Goal: Task Accomplishment & Management: Manage account settings

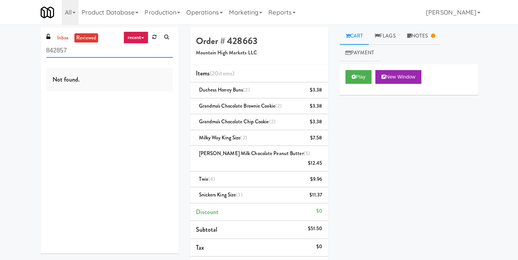
click at [0, 50] on div "inbox reviewed recent all unclear take inventory issue suspicious failed recent…" at bounding box center [259, 200] width 518 height 344
paste input "Alameda West - Drink"
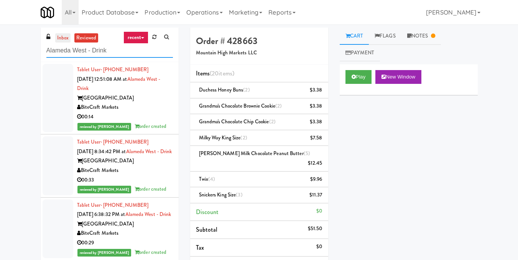
type input "Alameda West - Drink"
click at [60, 37] on link "inbox" at bounding box center [63, 38] width 16 height 10
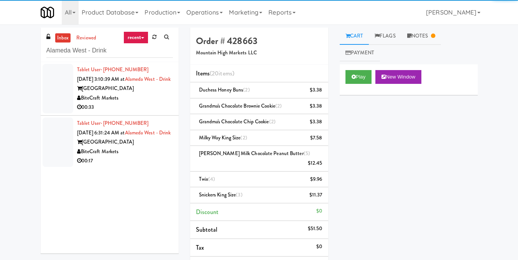
click at [162, 94] on div "Alameda West" at bounding box center [125, 89] width 96 height 10
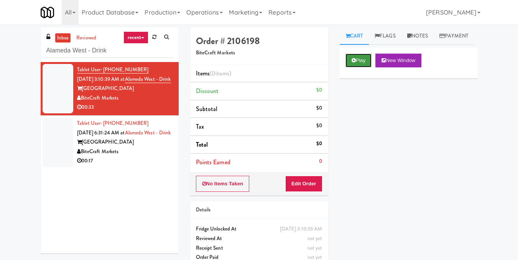
click at [370, 67] on button "Play" at bounding box center [358, 61] width 26 height 14
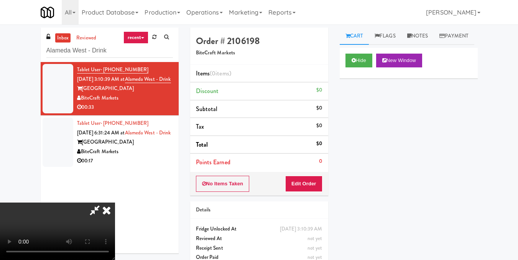
scroll to position [10, 0]
click at [115, 203] on video at bounding box center [57, 232] width 115 height 58
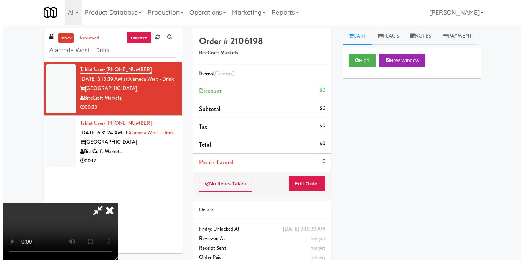
scroll to position [86, 0]
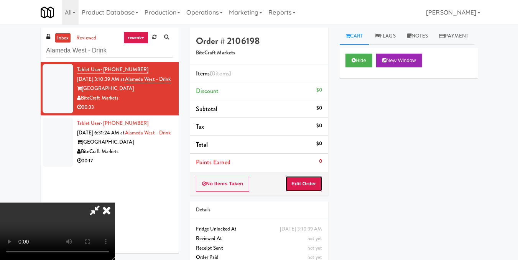
click at [315, 182] on button "Edit Order" at bounding box center [303, 184] width 37 height 16
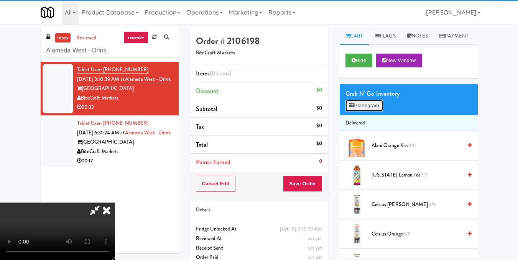
click at [379, 112] on button "Planogram" at bounding box center [364, 106] width 38 height 12
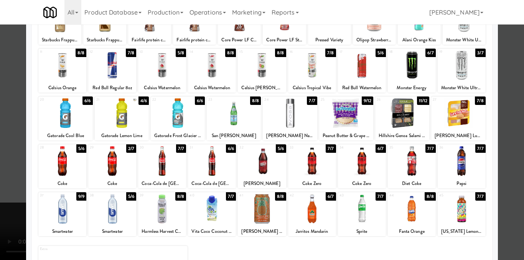
scroll to position [77, 0]
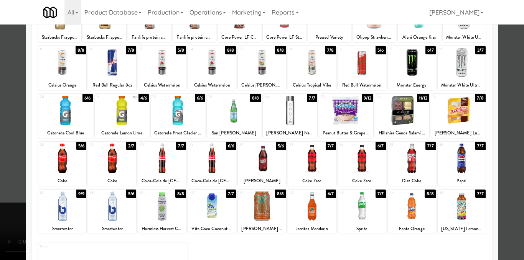
click at [260, 166] on div at bounding box center [262, 159] width 48 height 30
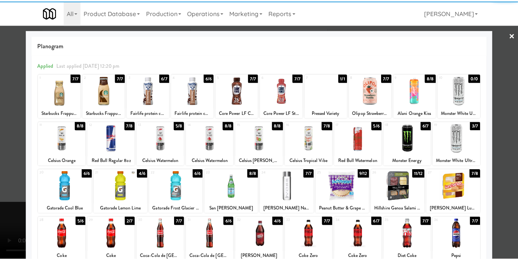
scroll to position [0, 0]
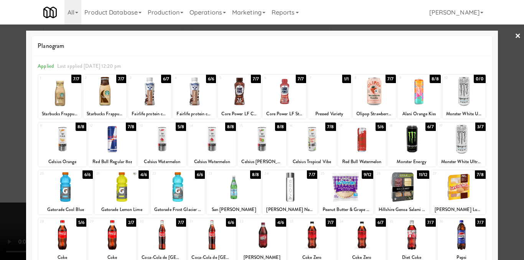
click at [294, 197] on div at bounding box center [290, 188] width 54 height 30
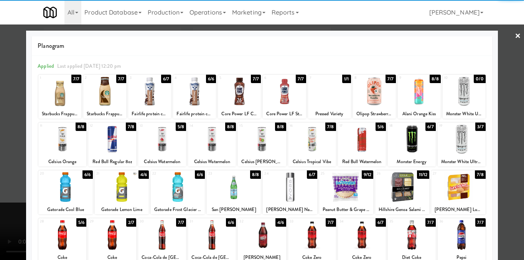
click at [166, 190] on div at bounding box center [178, 188] width 54 height 30
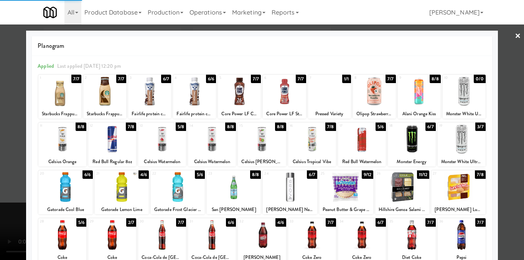
click at [499, 149] on div at bounding box center [262, 130] width 524 height 260
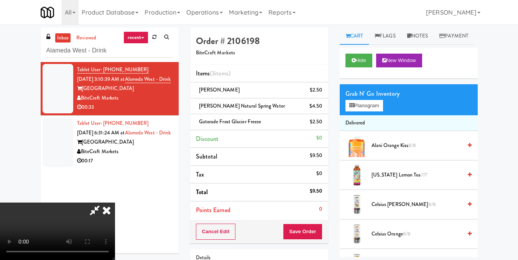
click at [115, 203] on icon at bounding box center [106, 210] width 17 height 15
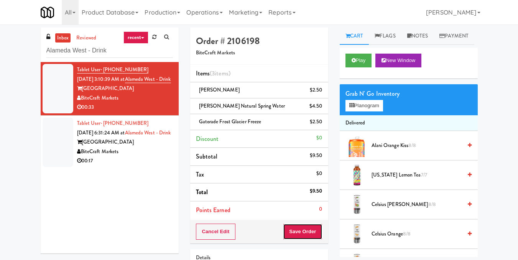
click at [291, 229] on button "Save Order" at bounding box center [302, 232] width 39 height 16
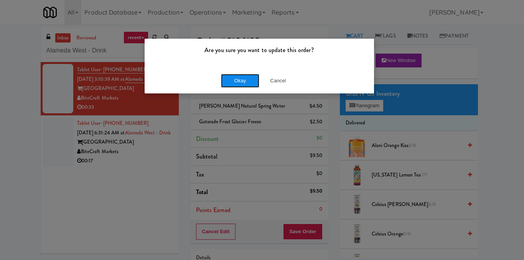
click at [235, 87] on button "Okay" at bounding box center [240, 81] width 38 height 14
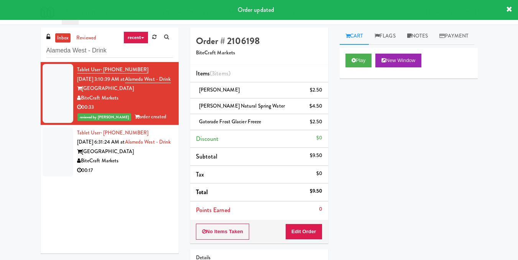
click at [145, 166] on div "BiteCraft Markets" at bounding box center [125, 161] width 96 height 10
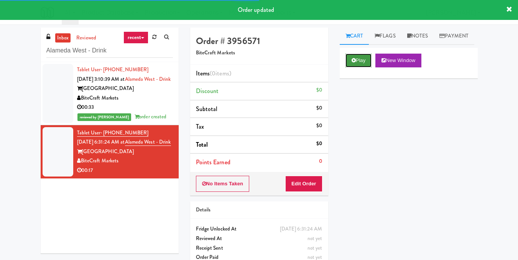
click at [360, 67] on button "Play" at bounding box center [358, 61] width 26 height 14
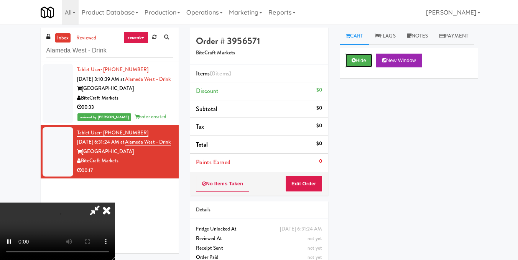
scroll to position [10, 0]
click at [320, 187] on button "Edit Order" at bounding box center [303, 184] width 37 height 16
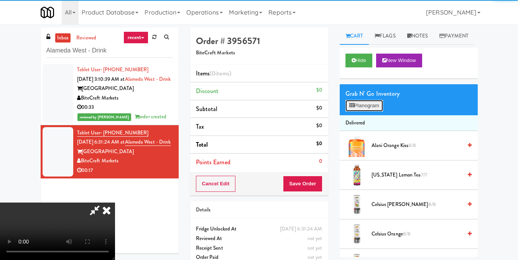
click at [368, 112] on button "Planogram" at bounding box center [364, 106] width 38 height 12
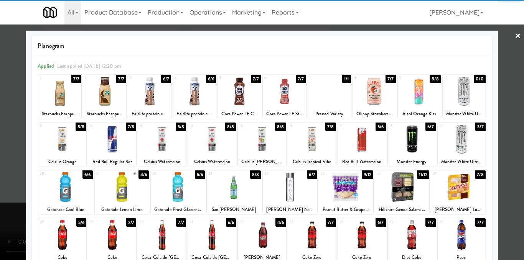
click at [421, 146] on div at bounding box center [412, 140] width 48 height 30
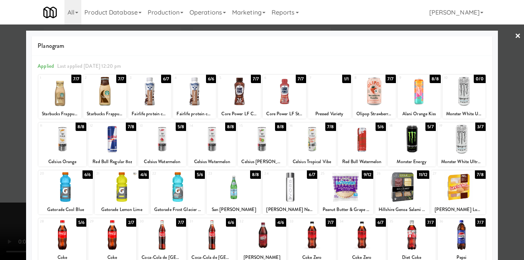
click at [107, 243] on div at bounding box center [112, 235] width 48 height 30
click at [506, 174] on div at bounding box center [262, 130] width 524 height 260
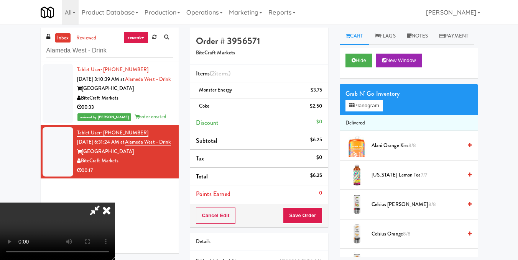
drag, startPoint x: 296, startPoint y: 30, endPoint x: 284, endPoint y: 44, distance: 18.5
click at [115, 203] on icon at bounding box center [106, 210] width 17 height 15
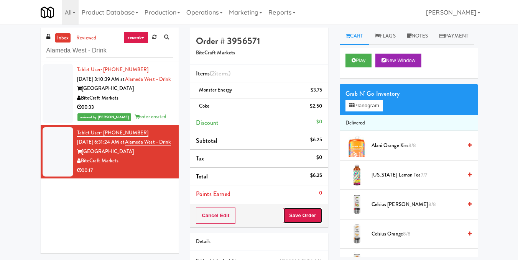
click at [302, 222] on button "Save Order" at bounding box center [302, 216] width 39 height 16
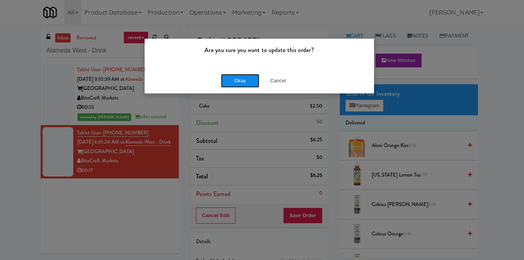
click at [251, 81] on button "Okay" at bounding box center [240, 81] width 38 height 14
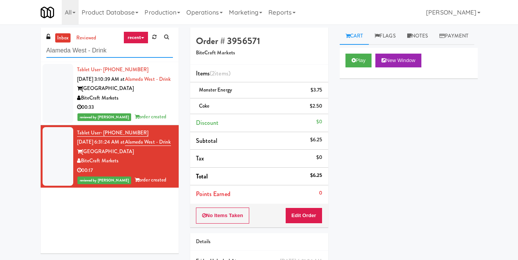
click at [0, 59] on div "inbox reviewed recent all unclear take inventory issue suspicious failed recent…" at bounding box center [259, 167] width 518 height 278
paste input "Scarborough Birchmount Hospital - Main Lobby"
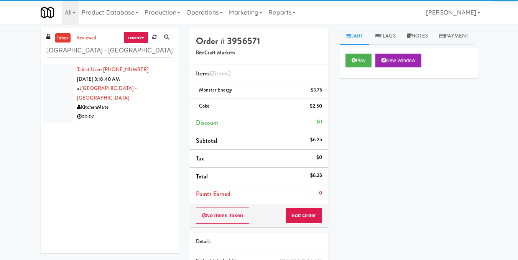
click at [145, 103] on div "KitchenMate" at bounding box center [125, 108] width 96 height 10
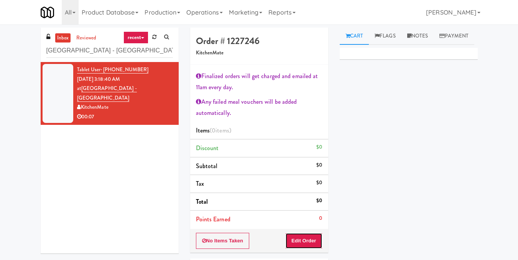
click at [307, 241] on button "Edit Order" at bounding box center [303, 241] width 37 height 16
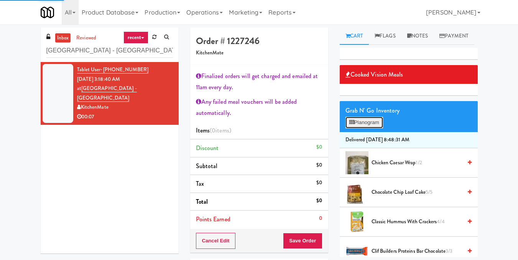
click at [362, 128] on button "Planogram" at bounding box center [364, 123] width 38 height 12
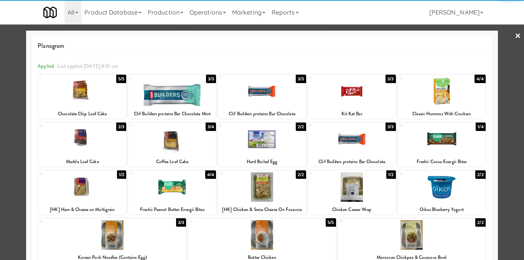
click at [361, 90] on div at bounding box center [352, 92] width 88 height 30
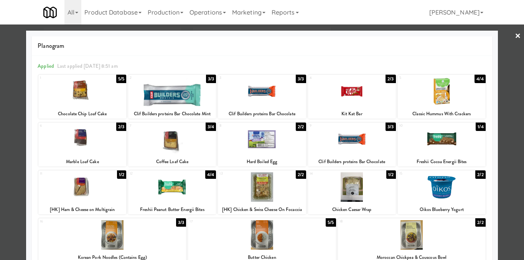
click at [512, 130] on div at bounding box center [262, 130] width 524 height 260
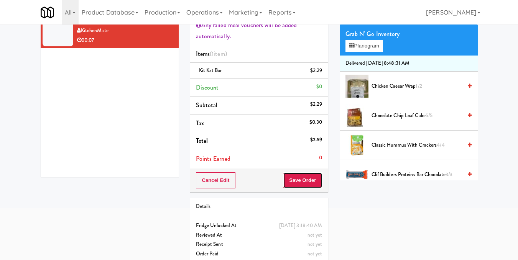
click at [301, 177] on button "Save Order" at bounding box center [302, 181] width 39 height 16
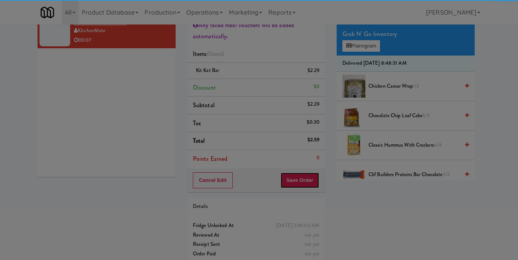
scroll to position [38, 0]
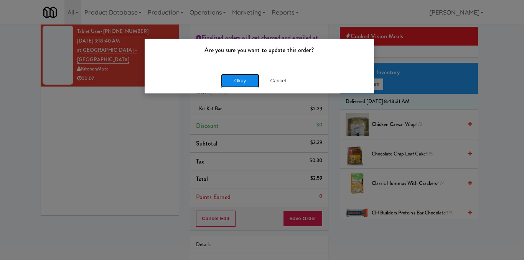
click at [242, 76] on button "Okay" at bounding box center [240, 81] width 38 height 14
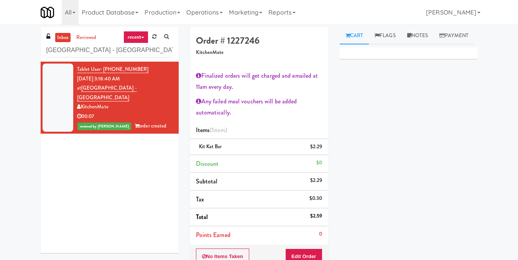
scroll to position [0, 0]
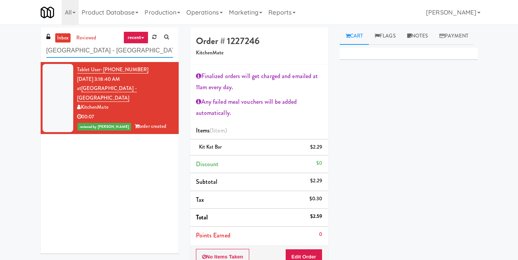
click at [140, 50] on input "Scarborough Birchmount Hospital - Main Lobby" at bounding box center [109, 51] width 127 height 14
paste input "Archer Tower Fridge"
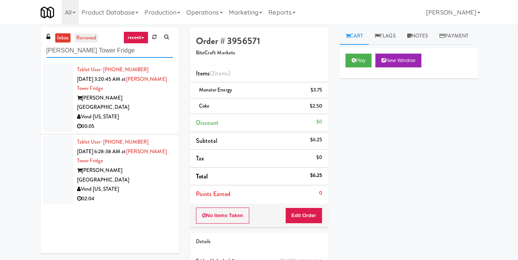
type input "Archer Tower Fridge"
click at [84, 33] on link "reviewed" at bounding box center [86, 38] width 24 height 10
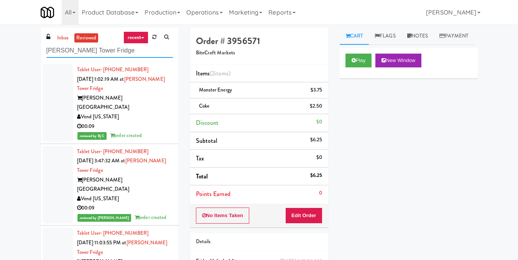
drag, startPoint x: 114, startPoint y: 56, endPoint x: 0, endPoint y: 47, distance: 114.6
click at [0, 47] on div "inbox reviewed recent all unclear take inventory issue suspicious failed recent…" at bounding box center [259, 167] width 518 height 278
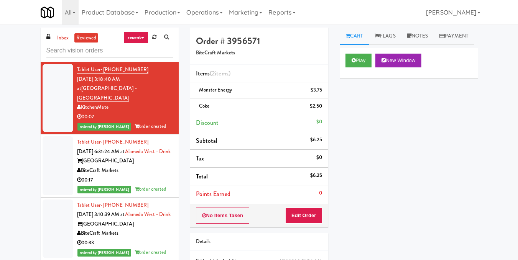
click at [160, 156] on div "Tablet User · (786) 394-7840 Sep 19, 2025 6:31:24 AM at Alameda West - Drink Al…" at bounding box center [125, 166] width 96 height 57
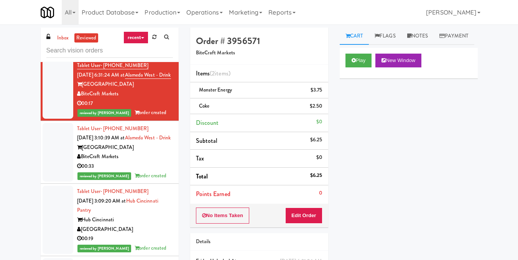
click at [159, 171] on div "00:33" at bounding box center [125, 167] width 96 height 10
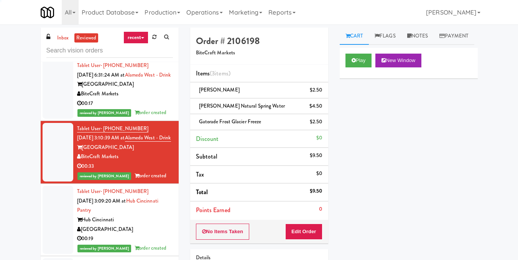
scroll to position [115, 0]
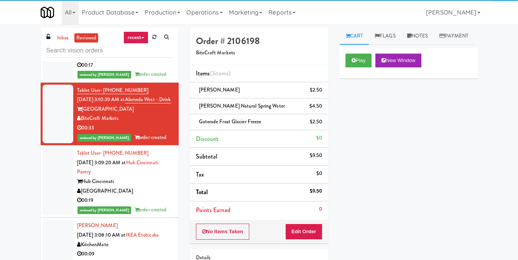
click at [161, 205] on div "00:19" at bounding box center [125, 201] width 96 height 10
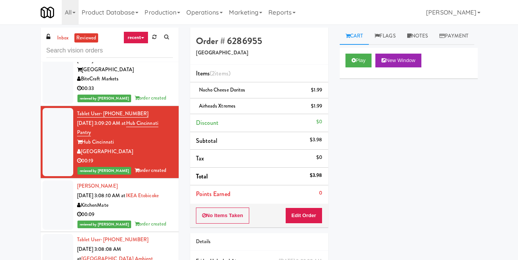
scroll to position [153, 0]
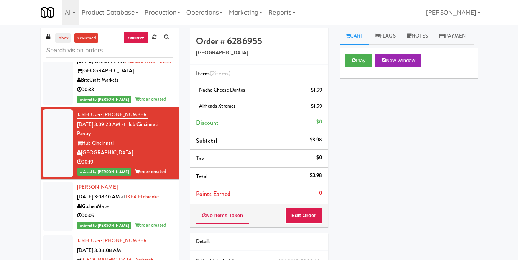
click at [60, 36] on link "inbox" at bounding box center [63, 38] width 16 height 10
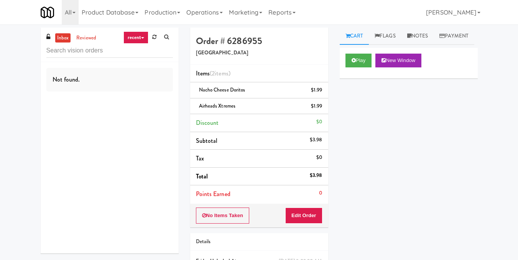
scroll to position [0, 0]
click at [100, 47] on input "text" at bounding box center [109, 51] width 127 height 14
paste input "Archer Tower Fridge"
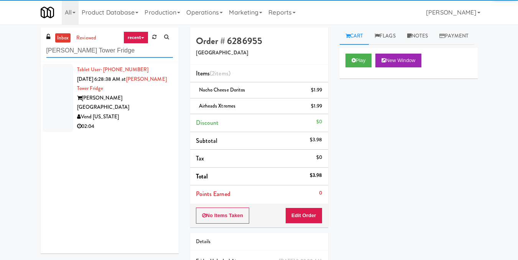
type input "Archer Tower Fridge"
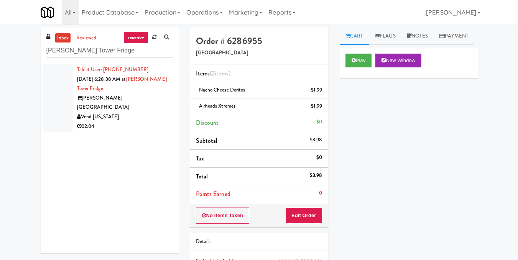
click at [148, 112] on div "Vend [US_STATE]" at bounding box center [125, 117] width 96 height 10
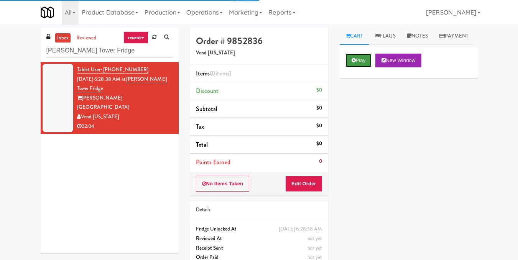
click at [364, 67] on button "Play" at bounding box center [358, 61] width 26 height 14
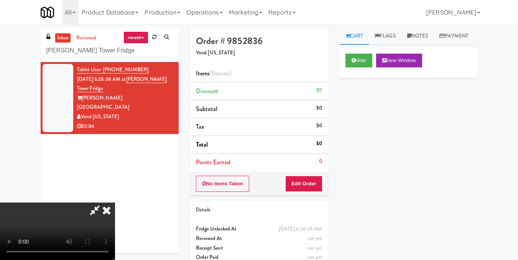
scroll to position [10, 0]
click at [115, 203] on video at bounding box center [57, 232] width 115 height 58
click at [315, 186] on button "Edit Order" at bounding box center [303, 184] width 37 height 16
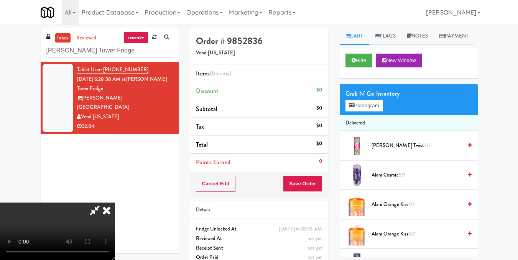
click at [468, 177] on icon at bounding box center [470, 175] width 4 height 5
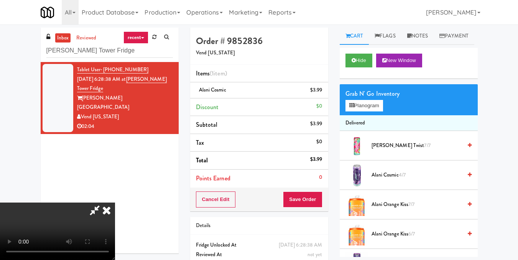
scroll to position [10, 0]
click at [371, 112] on button "Planogram" at bounding box center [364, 106] width 38 height 12
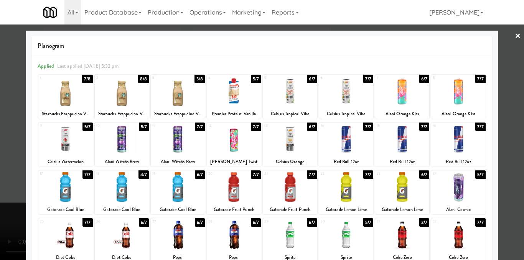
click at [503, 151] on div at bounding box center [262, 130] width 524 height 260
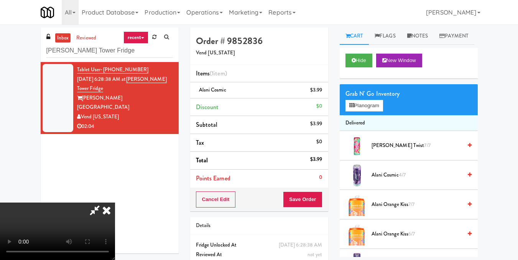
click at [115, 203] on video at bounding box center [57, 232] width 115 height 58
click at [115, 203] on icon at bounding box center [106, 210] width 17 height 15
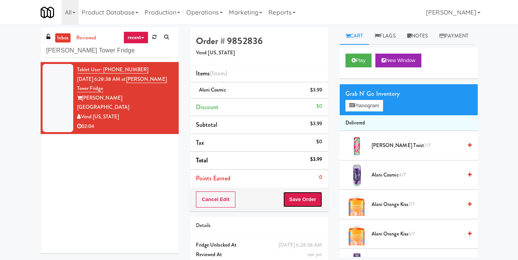
click at [302, 194] on button "Save Order" at bounding box center [302, 200] width 39 height 16
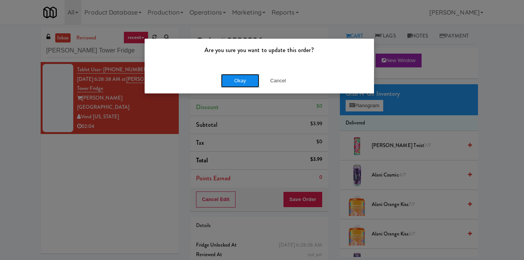
click at [234, 76] on button "Okay" at bounding box center [240, 81] width 38 height 14
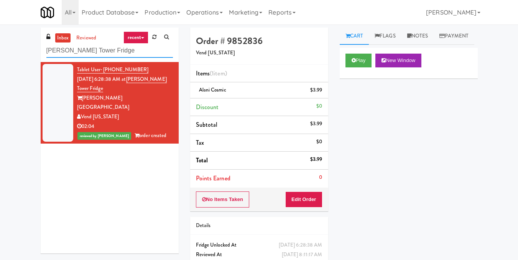
click at [126, 51] on input "Archer Tower Fridge" at bounding box center [109, 51] width 127 height 14
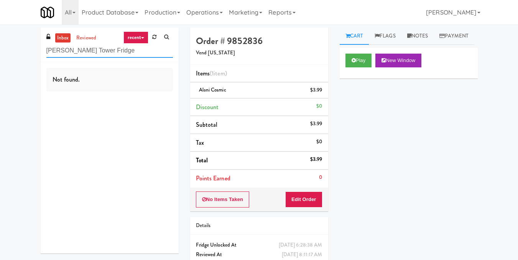
drag, startPoint x: 130, startPoint y: 49, endPoint x: 1, endPoint y: 67, distance: 130.8
click at [0, 67] on div "inbox reviewed recent all unclear take inventory issue suspicious failed recent…" at bounding box center [259, 159] width 518 height 262
paste input "Cosmopolitan at Lorton Station - Cooler #1"
click at [168, 50] on input "Cosmopolitan at Lorton Station - Cooler #1" at bounding box center [109, 51] width 127 height 14
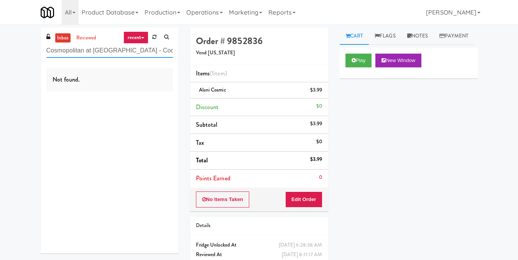
click at [168, 50] on input "Cosmopolitan at Lorton Station - Cooler #1" at bounding box center [109, 51] width 127 height 14
paste input "(Food, Snack & Drink) Passaic County Sheriff's Office"
click at [162, 54] on input "(Food, Snack & Drink) Passaic County Sheriff's Office" at bounding box center [109, 51] width 127 height 14
click at [162, 53] on input "(Food, Snack & Drink) Passaic County Sheriff's Office" at bounding box center [109, 51] width 127 height 14
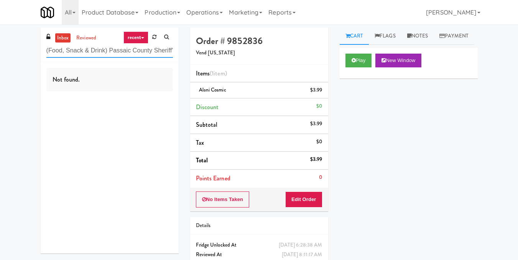
click at [162, 52] on input "(Food, Snack & Drink) Passaic County Sheriff's Office" at bounding box center [109, 51] width 127 height 14
paste input "Fridge - Gym"
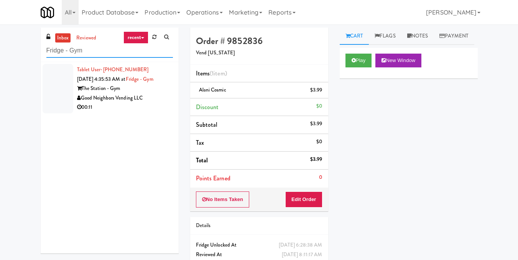
type input "Fridge - Gym"
click at [168, 97] on li "Tablet User · (929) 290-7783 Sep 19, 2025 4:35:53 AM at Fridge - Gym The Statio…" at bounding box center [110, 88] width 138 height 53
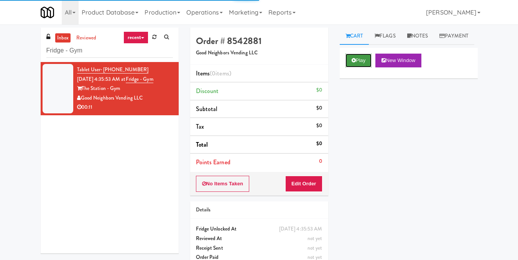
click at [357, 67] on button "Play" at bounding box center [358, 61] width 26 height 14
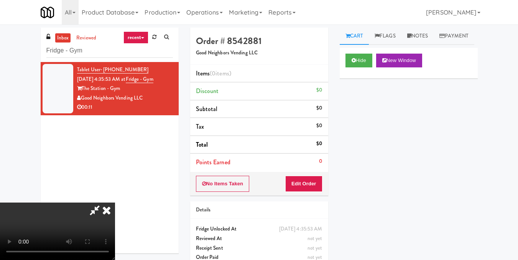
click at [115, 203] on icon at bounding box center [106, 210] width 17 height 15
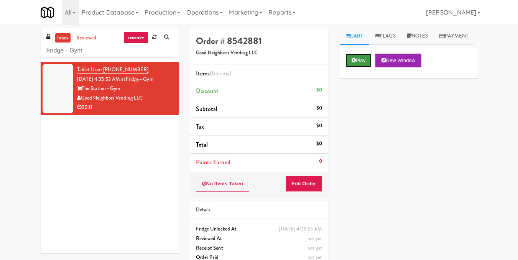
click at [363, 67] on button "Play" at bounding box center [358, 61] width 26 height 14
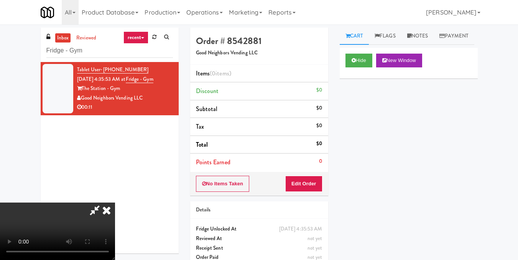
click at [115, 203] on video at bounding box center [57, 232] width 115 height 58
click at [320, 186] on button "Edit Order" at bounding box center [303, 184] width 37 height 16
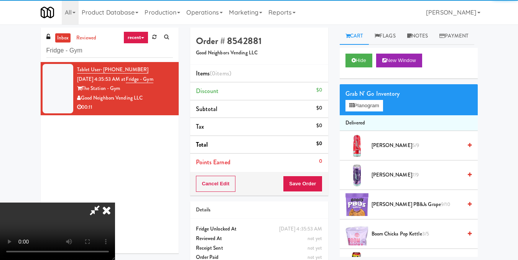
click at [374, 100] on div "Grab N' Go Inventory" at bounding box center [408, 94] width 127 height 12
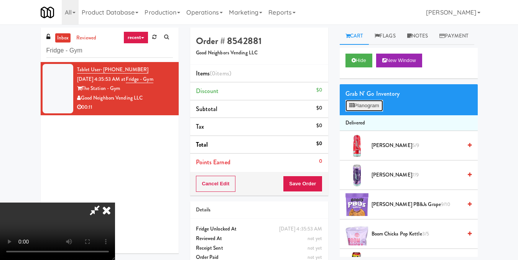
click at [371, 112] on button "Planogram" at bounding box center [364, 106] width 38 height 12
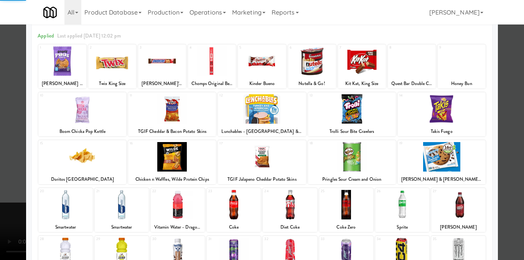
scroll to position [77, 0]
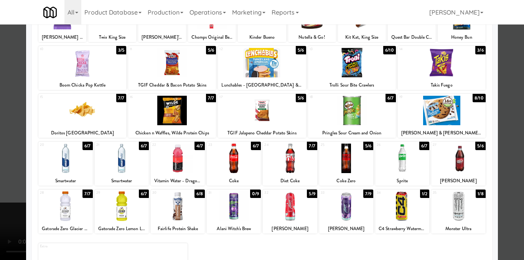
click at [173, 163] on div at bounding box center [178, 159] width 54 height 30
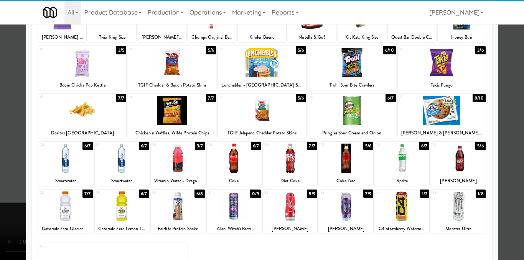
click at [508, 179] on div at bounding box center [262, 130] width 524 height 260
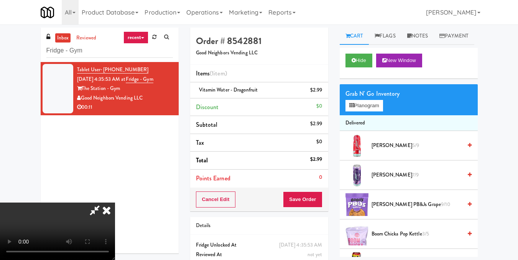
click at [115, 203] on icon at bounding box center [106, 210] width 17 height 15
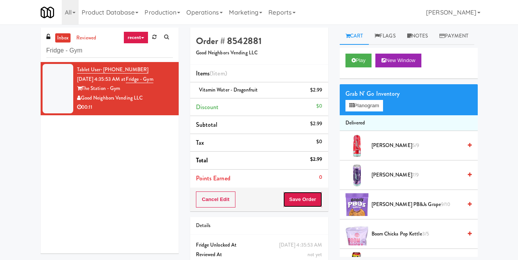
click at [299, 200] on button "Save Order" at bounding box center [302, 200] width 39 height 16
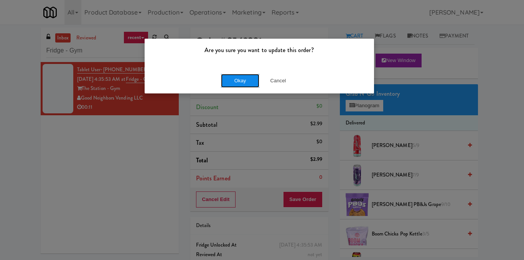
click at [244, 86] on button "Okay" at bounding box center [240, 81] width 38 height 14
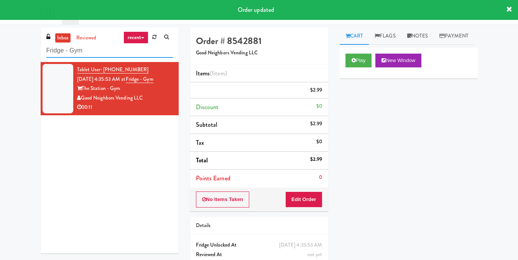
click at [103, 52] on input "Fridge - Gym" at bounding box center [109, 51] width 127 height 14
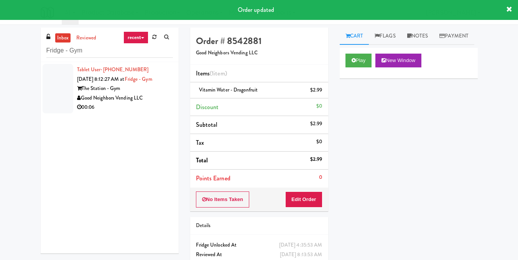
click at [159, 107] on div "00:06" at bounding box center [125, 108] width 96 height 10
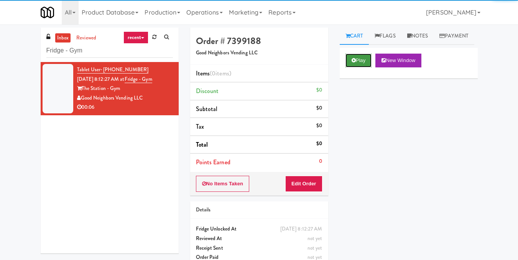
drag, startPoint x: 357, startPoint y: 76, endPoint x: 361, endPoint y: 83, distance: 7.9
click at [357, 67] on button "Play" at bounding box center [358, 61] width 26 height 14
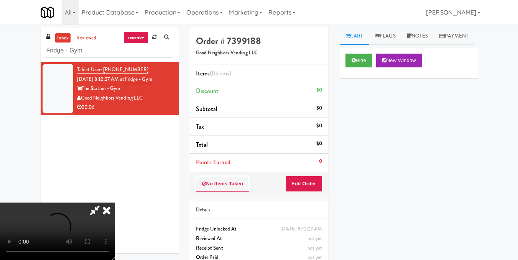
click at [115, 203] on video at bounding box center [57, 232] width 115 height 58
click at [319, 183] on button "Edit Order" at bounding box center [303, 184] width 37 height 16
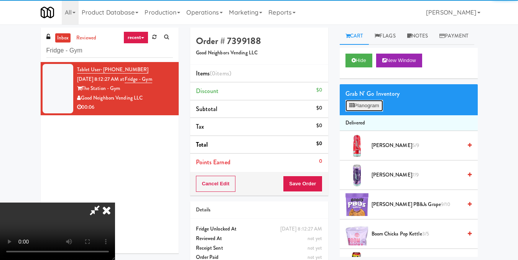
click at [374, 112] on button "Planogram" at bounding box center [364, 106] width 38 height 12
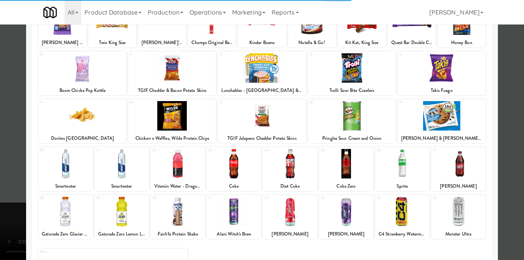
scroll to position [77, 0]
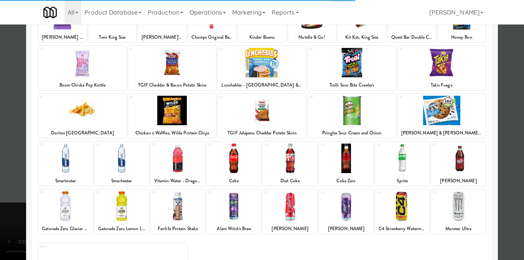
click at [193, 154] on div at bounding box center [178, 159] width 54 height 30
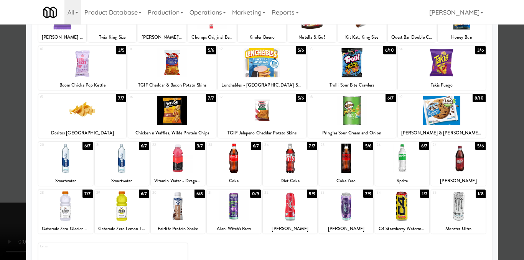
click at [499, 148] on div at bounding box center [262, 130] width 524 height 260
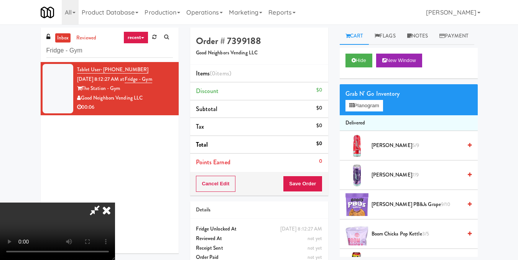
click at [115, 203] on video at bounding box center [57, 232] width 115 height 58
click at [362, 112] on button "Planogram" at bounding box center [364, 106] width 38 height 12
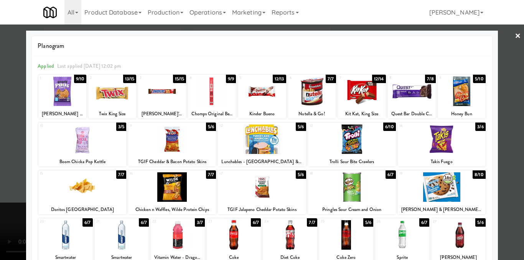
click at [504, 134] on div at bounding box center [262, 130] width 524 height 260
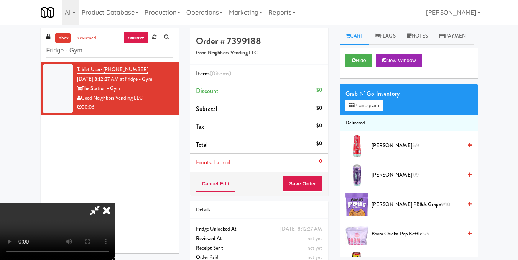
click at [115, 206] on video at bounding box center [57, 232] width 115 height 58
click at [115, 203] on video at bounding box center [57, 232] width 115 height 58
click at [363, 112] on button "Planogram" at bounding box center [364, 106] width 38 height 12
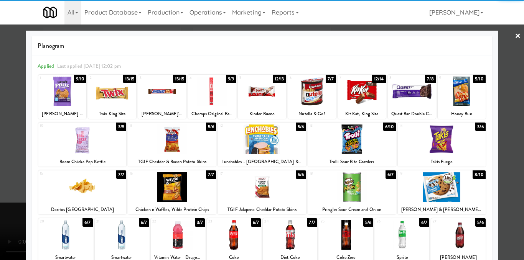
click at [407, 97] on div at bounding box center [412, 92] width 48 height 30
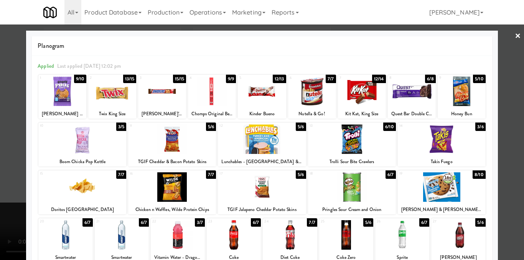
click at [503, 141] on div at bounding box center [262, 130] width 524 height 260
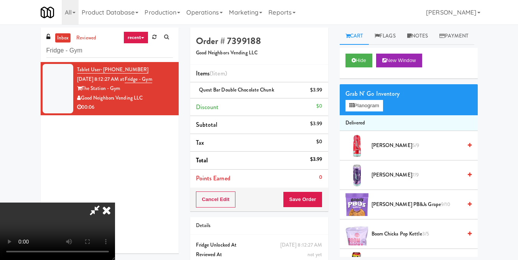
click at [115, 212] on video at bounding box center [57, 232] width 115 height 58
click at [115, 203] on icon at bounding box center [106, 210] width 17 height 15
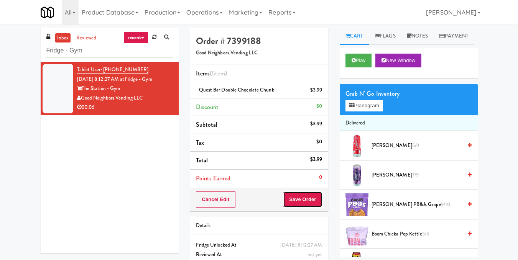
click at [302, 197] on button "Save Order" at bounding box center [302, 200] width 39 height 16
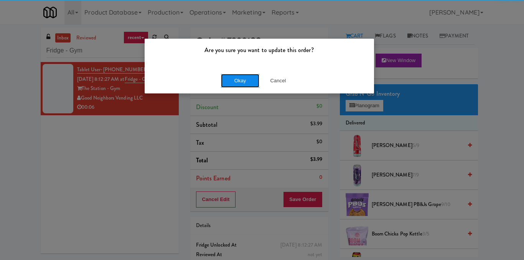
click at [243, 78] on button "Okay" at bounding box center [240, 81] width 38 height 14
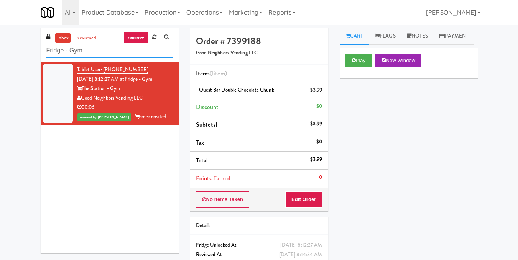
drag, startPoint x: 105, startPoint y: 52, endPoint x: 0, endPoint y: 61, distance: 105.8
click at [0, 61] on div "inbox reviewed recent all unclear take inventory issue suspicious failed recent…" at bounding box center [259, 159] width 518 height 262
paste input "Phase I - Drink Cooler"
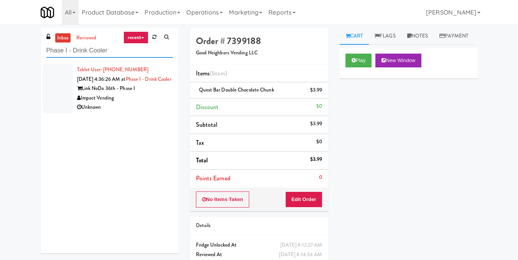
type input "Phase I - Drink Cooler"
click at [132, 112] on div "Unknown" at bounding box center [125, 108] width 96 height 10
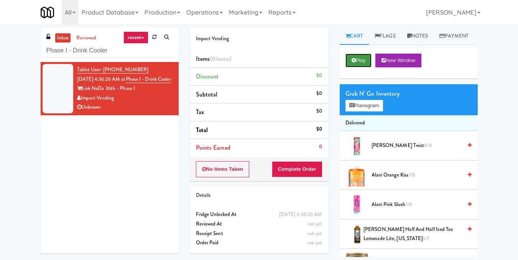
click at [370, 67] on button "Play" at bounding box center [358, 61] width 26 height 14
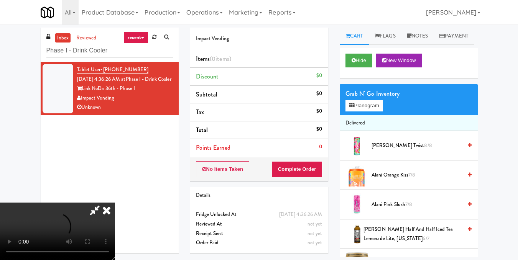
click at [115, 203] on video at bounding box center [57, 232] width 115 height 58
click at [347, 112] on button "Planogram" at bounding box center [364, 106] width 38 height 12
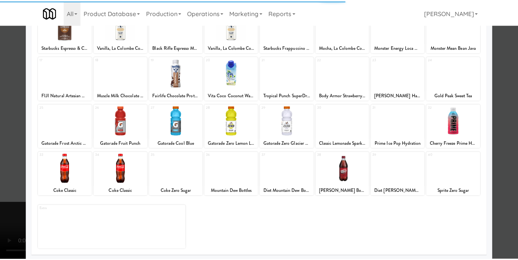
scroll to position [115, 0]
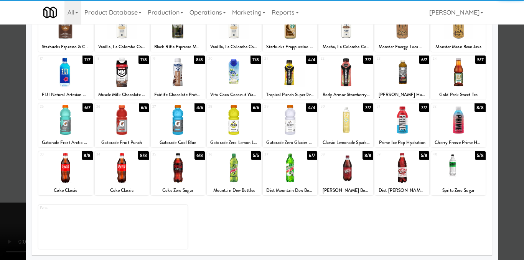
click at [76, 128] on div at bounding box center [65, 120] width 54 height 30
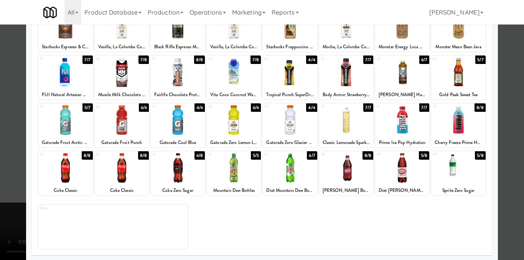
click at [511, 188] on div at bounding box center [262, 130] width 524 height 260
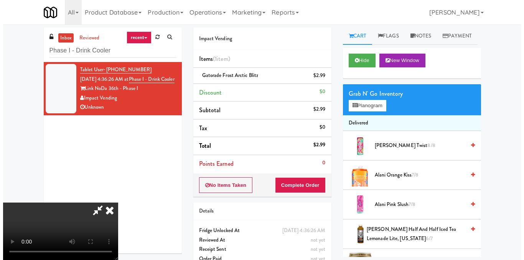
scroll to position [10, 0]
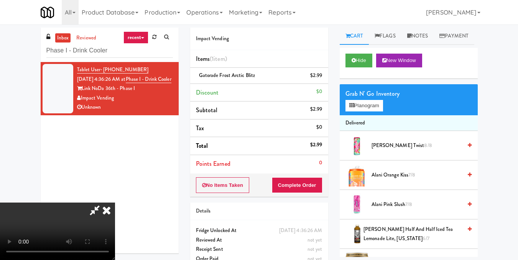
click at [115, 203] on video at bounding box center [57, 232] width 115 height 58
click at [370, 112] on button "Planogram" at bounding box center [364, 106] width 38 height 12
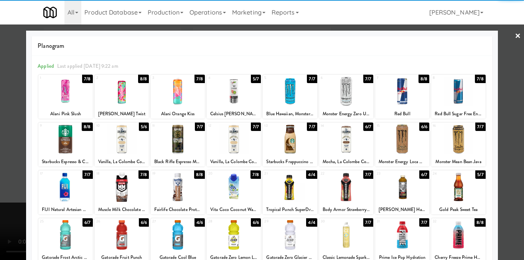
click at [73, 194] on div at bounding box center [65, 188] width 54 height 30
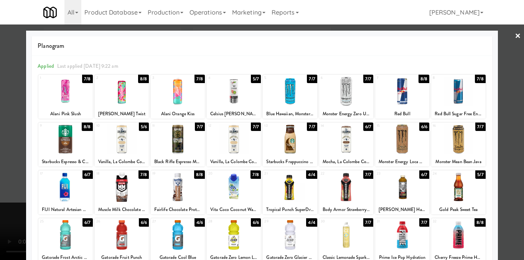
drag, startPoint x: 509, startPoint y: 181, endPoint x: 493, endPoint y: 181, distance: 16.5
click at [509, 181] on div at bounding box center [262, 130] width 524 height 260
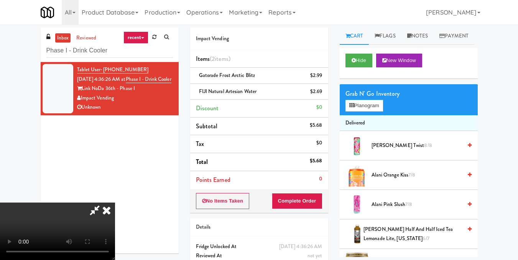
click at [115, 203] on video at bounding box center [57, 232] width 115 height 58
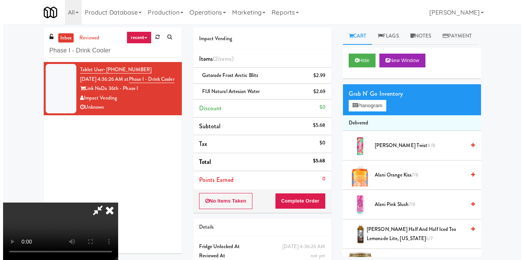
scroll to position [86, 0]
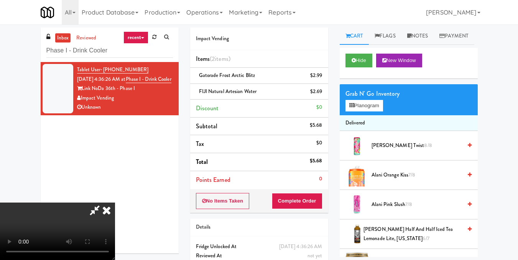
click at [115, 203] on video at bounding box center [57, 232] width 115 height 58
click at [375, 100] on div "Grab N' Go Inventory" at bounding box center [408, 94] width 127 height 12
click at [371, 112] on button "Planogram" at bounding box center [364, 106] width 38 height 12
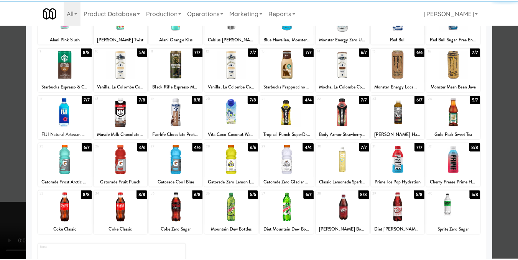
scroll to position [77, 0]
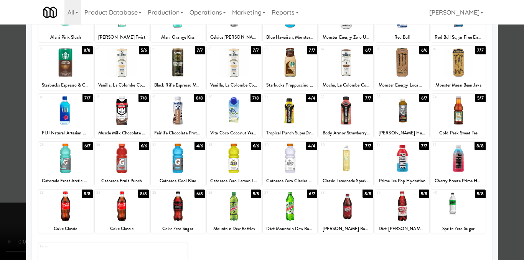
click at [184, 168] on div at bounding box center [178, 159] width 54 height 30
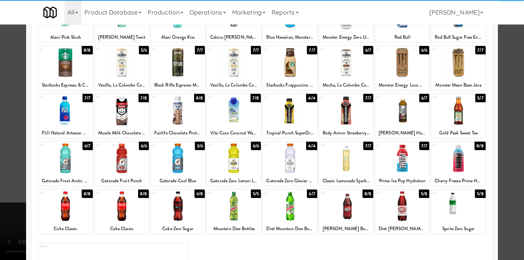
click at [509, 150] on div at bounding box center [262, 130] width 524 height 260
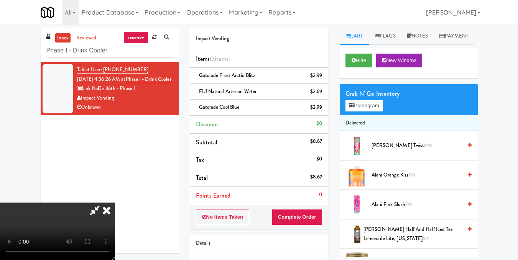
click at [115, 203] on video at bounding box center [57, 232] width 115 height 58
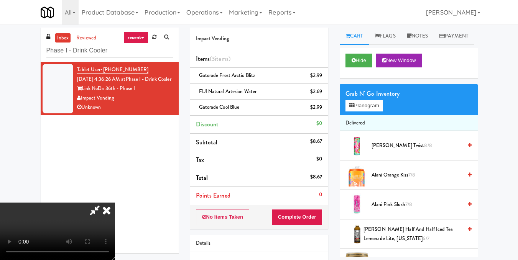
click at [115, 203] on video at bounding box center [57, 232] width 115 height 58
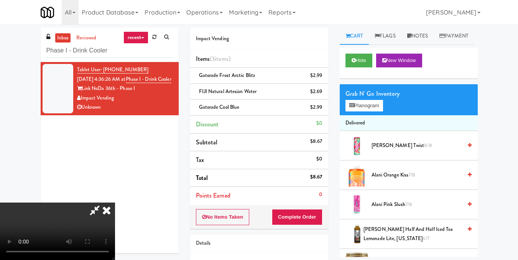
click at [115, 203] on video at bounding box center [57, 232] width 115 height 58
click at [115, 203] on icon at bounding box center [106, 210] width 17 height 15
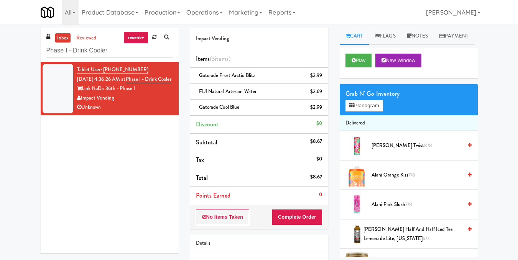
scroll to position [0, 0]
click at [294, 222] on button "Complete Order" at bounding box center [297, 217] width 51 height 16
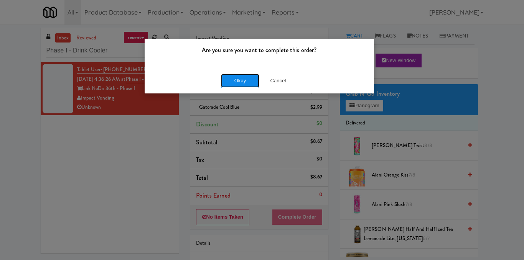
click at [234, 81] on button "Okay" at bounding box center [240, 81] width 38 height 14
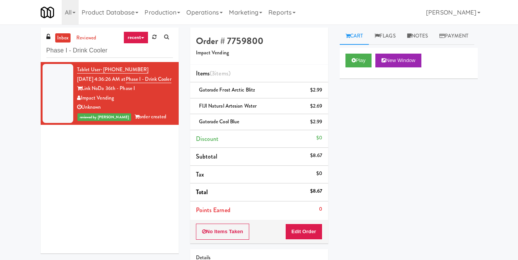
drag, startPoint x: 427, startPoint y: 40, endPoint x: 400, endPoint y: 76, distance: 44.5
click at [428, 41] on link "Notes" at bounding box center [417, 36] width 33 height 17
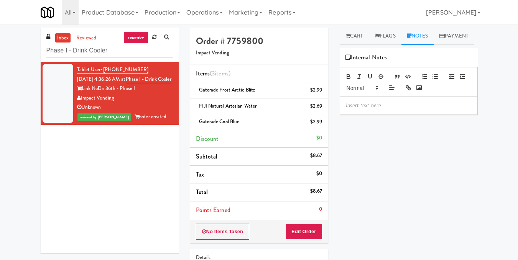
click at [364, 110] on p at bounding box center [409, 105] width 126 height 8
paste div
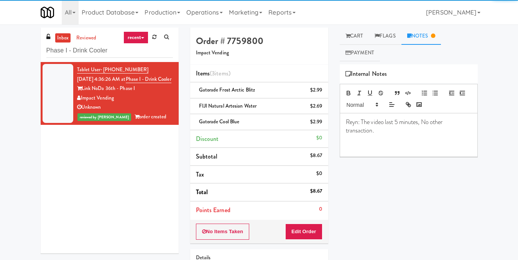
click at [409, 228] on div "Play New Window Primary Flag Clear Flag if unable to determine what was taken o…" at bounding box center [409, 208] width 138 height 288
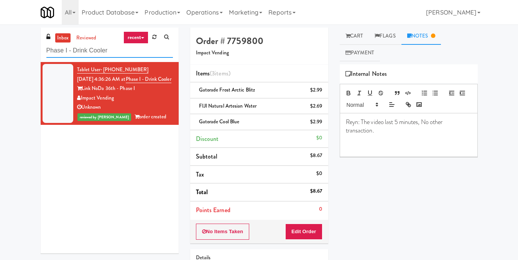
click at [0, 61] on div "inbox reviewed recent all unclear take inventory issue suspicious failed recent…" at bounding box center [259, 175] width 518 height 294
paste input "399 Fremont - Pantry"
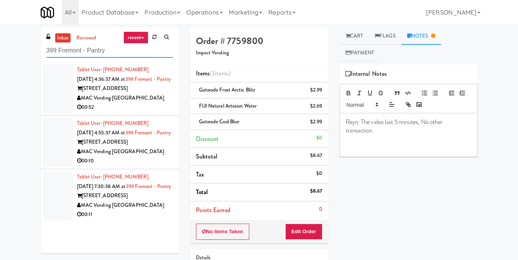
type input "399 Fremont - Pantry"
click at [166, 112] on div "00:52" at bounding box center [125, 108] width 96 height 10
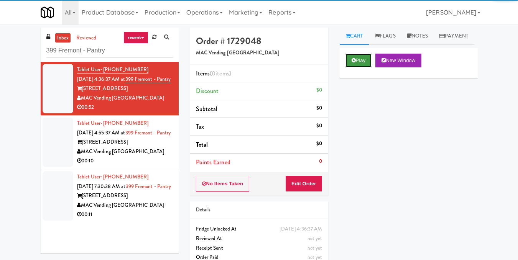
click at [357, 67] on button "Play" at bounding box center [358, 61] width 26 height 14
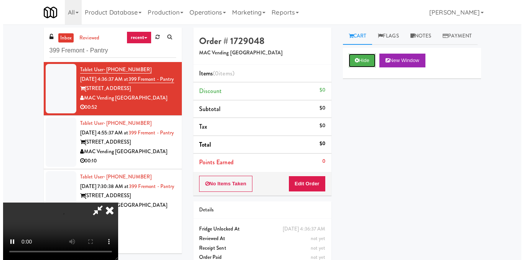
scroll to position [86, 0]
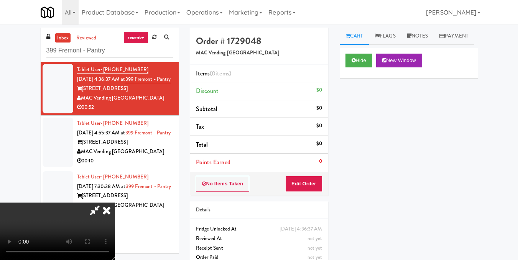
click at [115, 203] on video at bounding box center [57, 232] width 115 height 58
drag, startPoint x: 232, startPoint y: 201, endPoint x: 269, endPoint y: 191, distance: 39.2
click at [115, 203] on video at bounding box center [57, 232] width 115 height 58
click at [315, 186] on button "Edit Order" at bounding box center [303, 184] width 37 height 16
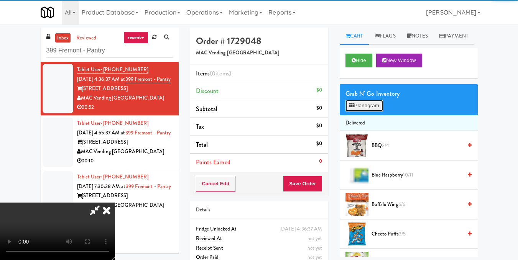
click at [353, 112] on button "Planogram" at bounding box center [364, 106] width 38 height 12
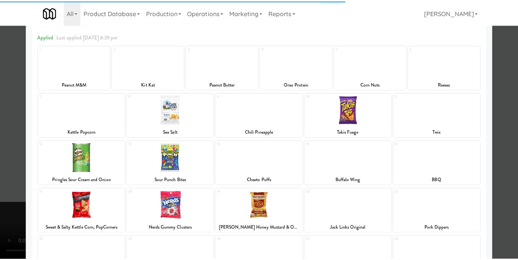
scroll to position [115, 0]
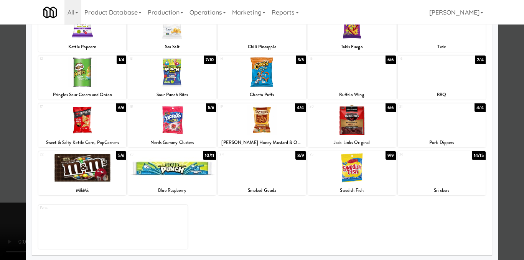
click at [503, 174] on div at bounding box center [262, 130] width 524 height 260
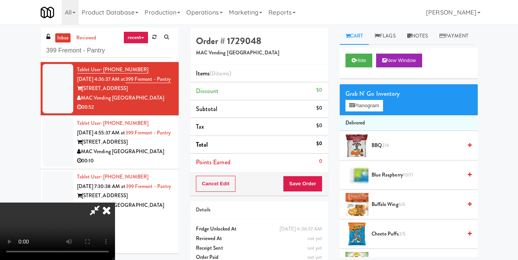
scroll to position [48, 0]
click at [115, 203] on video at bounding box center [57, 232] width 115 height 58
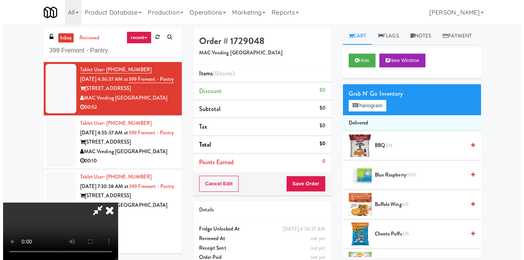
scroll to position [0, 0]
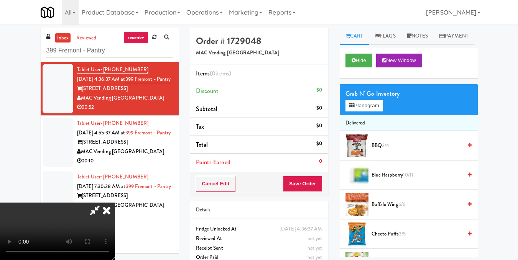
click at [115, 203] on video at bounding box center [57, 232] width 115 height 58
drag, startPoint x: 378, startPoint y: 121, endPoint x: 371, endPoint y: 115, distance: 9.2
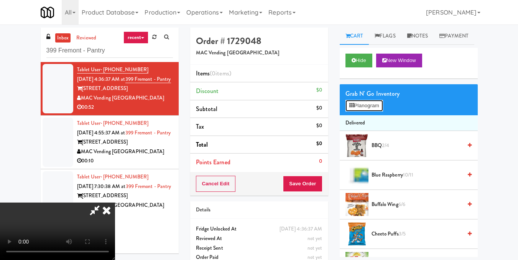
click at [378, 112] on button "Planogram" at bounding box center [364, 106] width 38 height 12
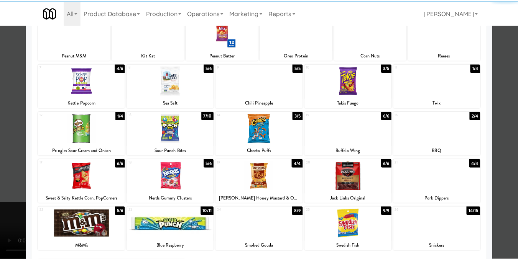
scroll to position [116, 0]
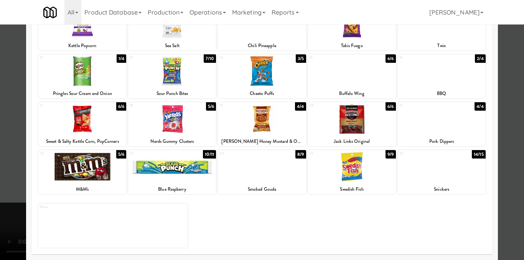
click at [509, 169] on div at bounding box center [262, 130] width 524 height 260
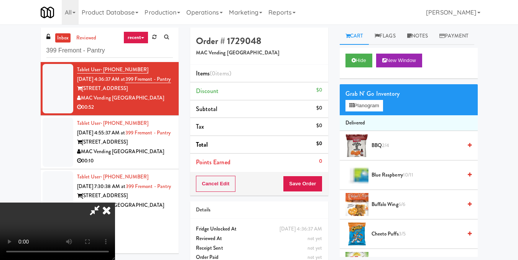
click at [104, 203] on icon at bounding box center [95, 210] width 18 height 15
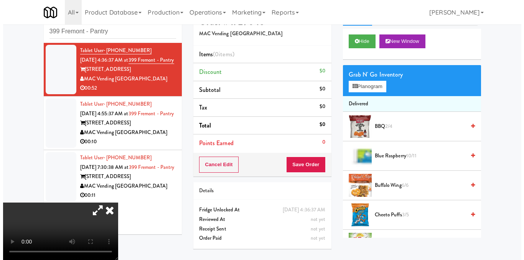
scroll to position [25, 0]
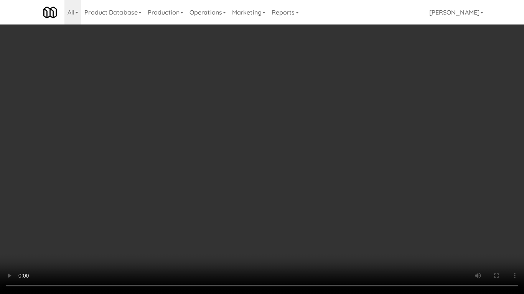
click at [284, 206] on video at bounding box center [262, 147] width 524 height 294
click at [239, 193] on video at bounding box center [262, 147] width 524 height 294
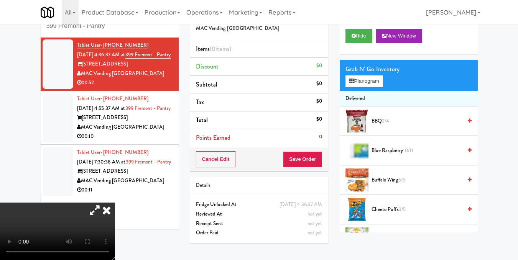
click at [90, 203] on video at bounding box center [57, 232] width 115 height 58
click at [361, 87] on button "Planogram" at bounding box center [364, 82] width 38 height 12
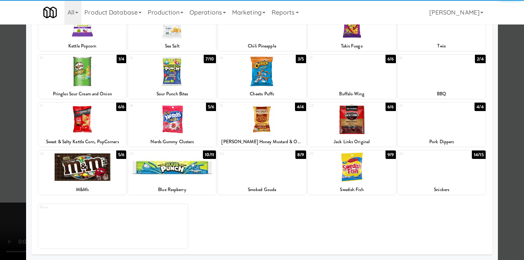
scroll to position [116, 0]
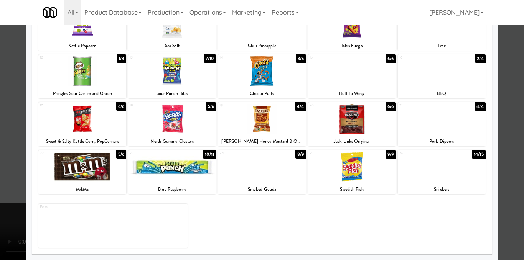
click at [357, 172] on div at bounding box center [352, 167] width 88 height 30
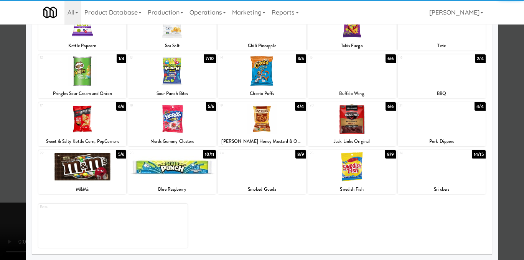
click at [502, 134] on div at bounding box center [262, 130] width 524 height 260
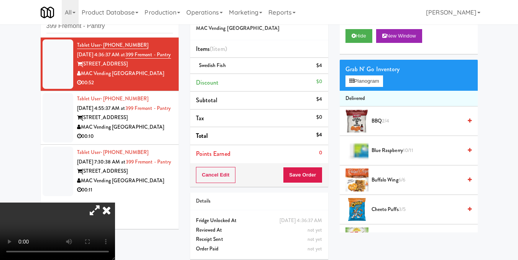
click at [115, 203] on video at bounding box center [57, 232] width 115 height 58
click at [370, 87] on button "Planogram" at bounding box center [364, 82] width 38 height 12
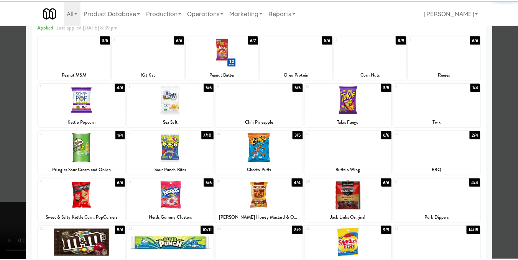
scroll to position [77, 0]
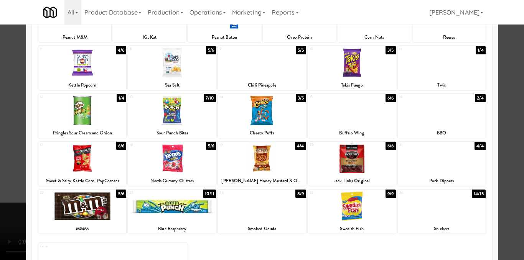
click at [173, 155] on div at bounding box center [172, 159] width 88 height 30
click at [512, 109] on div at bounding box center [262, 130] width 524 height 260
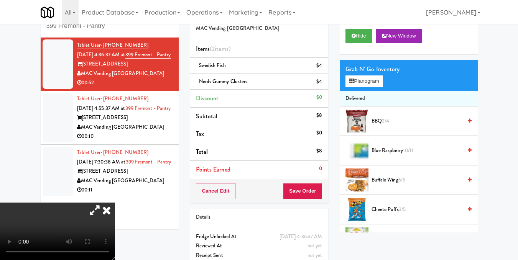
drag, startPoint x: 120, startPoint y: 116, endPoint x: 133, endPoint y: 114, distance: 12.5
click at [115, 203] on video at bounding box center [57, 232] width 115 height 58
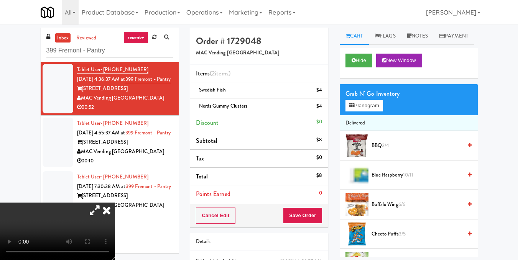
click at [115, 203] on video at bounding box center [57, 232] width 115 height 58
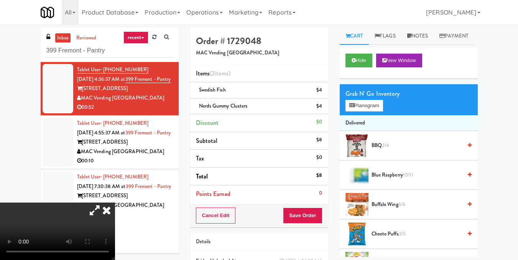
click at [115, 203] on video at bounding box center [57, 232] width 115 height 58
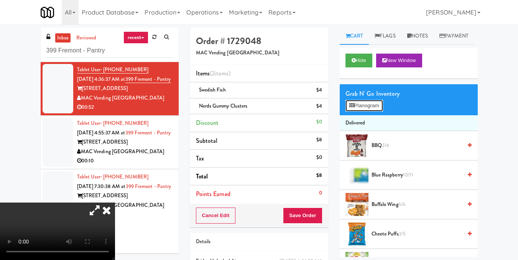
click at [353, 108] on icon at bounding box center [351, 105] width 5 height 5
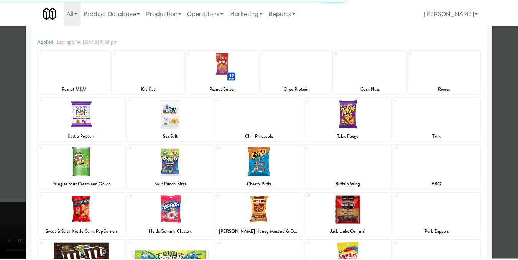
scroll to position [77, 0]
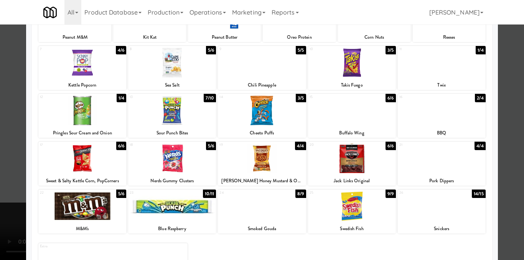
click at [81, 217] on div at bounding box center [82, 207] width 88 height 30
click at [501, 183] on div at bounding box center [262, 130] width 524 height 260
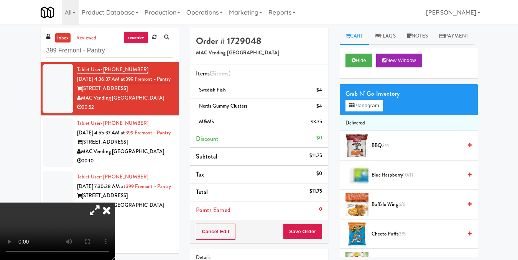
click at [115, 203] on icon at bounding box center [106, 210] width 17 height 15
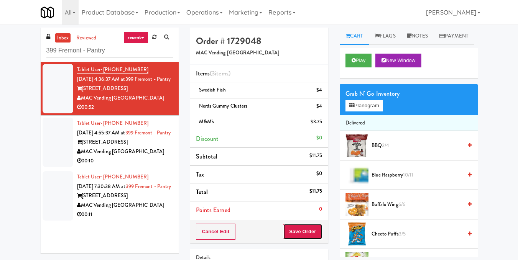
click at [301, 233] on button "Save Order" at bounding box center [302, 232] width 39 height 16
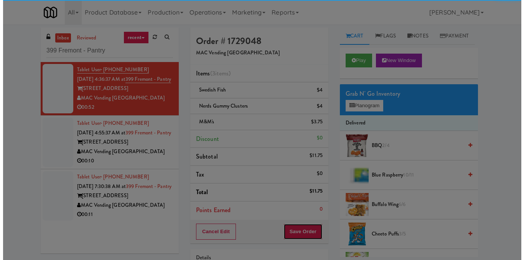
scroll to position [38, 0]
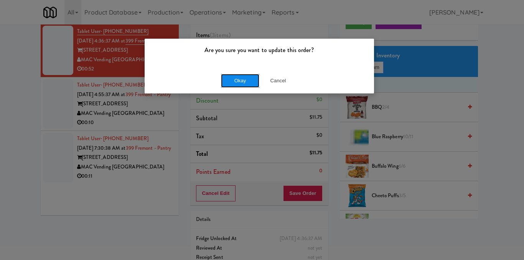
click at [238, 81] on button "Okay" at bounding box center [240, 81] width 38 height 14
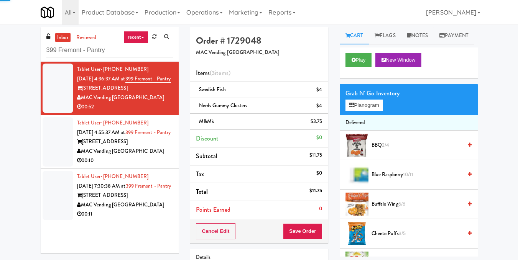
scroll to position [0, 0]
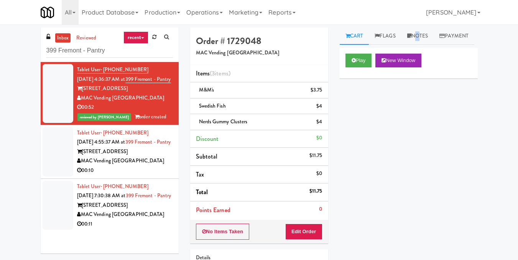
drag, startPoint x: 416, startPoint y: 33, endPoint x: 401, endPoint y: 79, distance: 48.0
click at [417, 33] on link "Notes" at bounding box center [417, 36] width 33 height 17
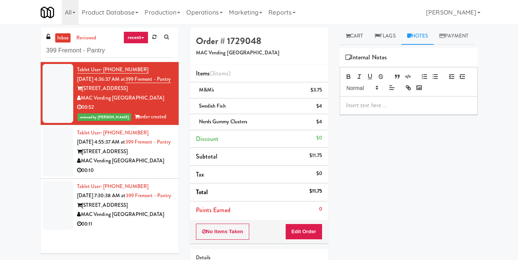
click at [366, 110] on p at bounding box center [409, 105] width 126 height 8
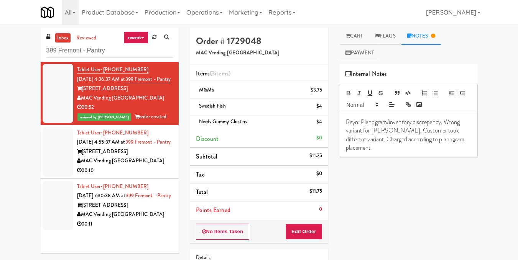
click at [377, 131] on span "Reyn: Planogram/inventory discrepancy, Wrong variant for Alani. Customer took d…" at bounding box center [406, 135] width 120 height 35
click at [405, 168] on div "Play New Window Primary Flag Clear Flag if unable to determine what was taken o…" at bounding box center [409, 208] width 138 height 288
drag, startPoint x: 444, startPoint y: 131, endPoint x: 361, endPoint y: 140, distance: 82.5
click at [361, 140] on span "Reyn: Planogram/inventory discrepancy, Wrong variant for Swedish Fish. Customer…" at bounding box center [408, 131] width 125 height 26
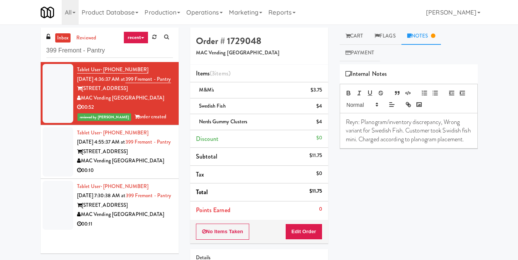
click at [453, 132] on span "Reyn: Planogram/inventory discrepancy, Wrong variant for Swedish Fish. Customer…" at bounding box center [409, 131] width 126 height 26
click at [452, 132] on span "Reyn: Planogram/inventory discrepancy, Wrong variant for Swedish Fish. Customer…" at bounding box center [409, 131] width 126 height 26
click at [348, 138] on span "Reyn: Planogram/inventory discrepancy, Wrong variant for Swedish Fish. Customer…" at bounding box center [405, 135] width 118 height 35
click at [347, 138] on span "Reyn: Planogram/inventory discrepancy, Wrong variant for Swedish Fish. Customer…" at bounding box center [405, 135] width 118 height 35
click at [366, 177] on div "Play New Window Primary Flag Clear Flag if unable to determine what was taken o…" at bounding box center [409, 208] width 138 height 288
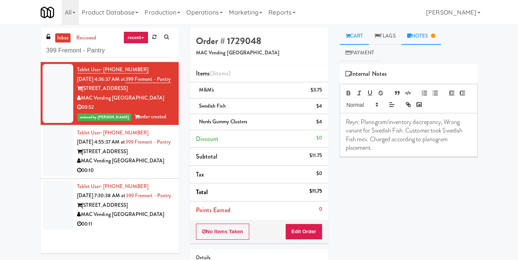
click at [358, 35] on link "Cart" at bounding box center [355, 36] width 30 height 17
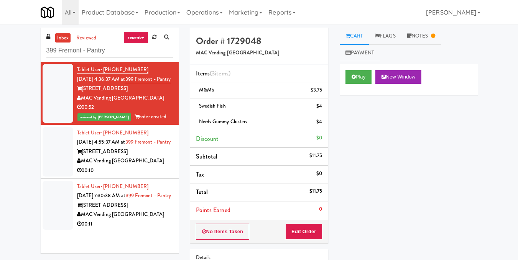
drag, startPoint x: 424, startPoint y: 39, endPoint x: 424, endPoint y: 51, distance: 11.1
click at [424, 40] on link "Notes" at bounding box center [421, 36] width 40 height 17
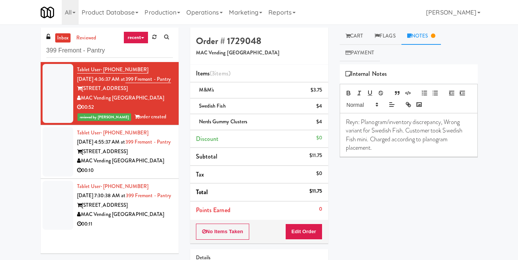
click at [362, 139] on span "Reyn: Planogram/inventory discrepancy, Wrong variant for Swedish Fish. Customer…" at bounding box center [405, 135] width 118 height 35
click at [367, 140] on span "Reyn: Planogram/inventory discrepancy, Wrong variant for Swedish Fish. Customer…" at bounding box center [405, 135] width 118 height 35
click at [373, 175] on div "Play New Window Primary Flag Clear Flag if unable to determine what was taken o…" at bounding box center [409, 208] width 138 height 288
click at [345, 37] on icon at bounding box center [347, 35] width 5 height 5
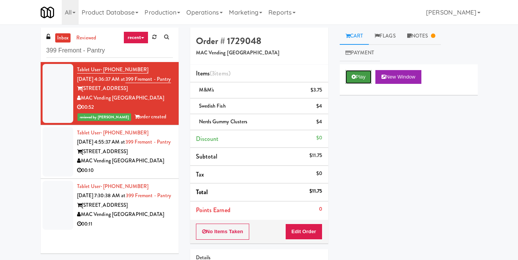
click at [361, 81] on button "Play" at bounding box center [358, 77] width 26 height 14
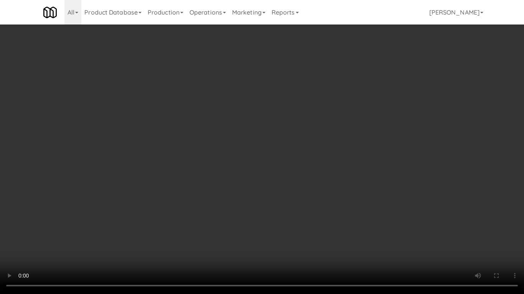
click at [380, 171] on video at bounding box center [262, 147] width 524 height 294
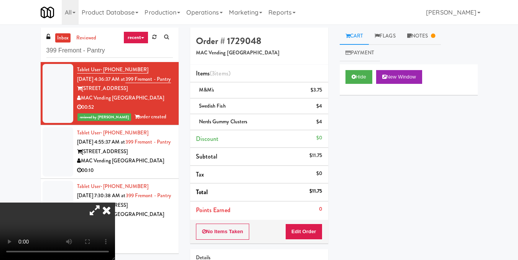
click at [115, 203] on icon at bounding box center [106, 210] width 17 height 15
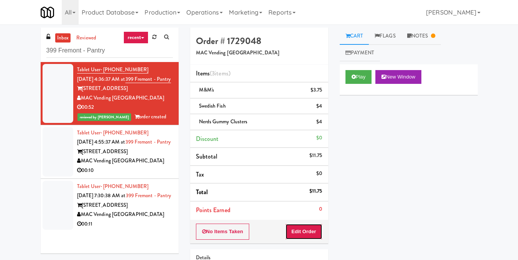
drag, startPoint x: 303, startPoint y: 234, endPoint x: 320, endPoint y: 200, distance: 38.6
click at [304, 234] on button "Edit Order" at bounding box center [303, 232] width 37 height 16
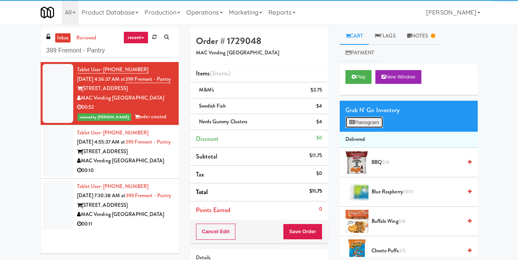
click at [371, 127] on button "Planogram" at bounding box center [364, 123] width 38 height 12
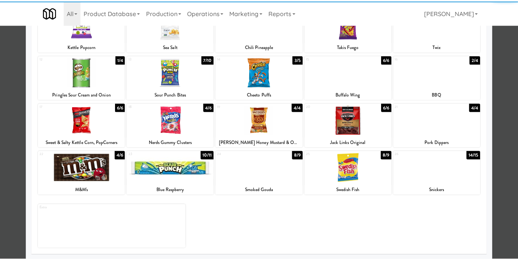
scroll to position [116, 0]
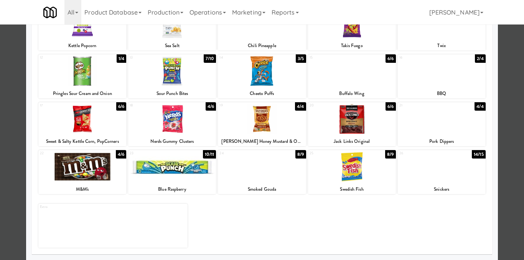
click at [500, 143] on div at bounding box center [262, 130] width 524 height 260
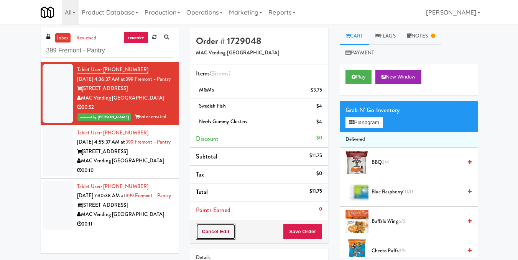
click at [219, 235] on button "Cancel Edit" at bounding box center [216, 232] width 40 height 16
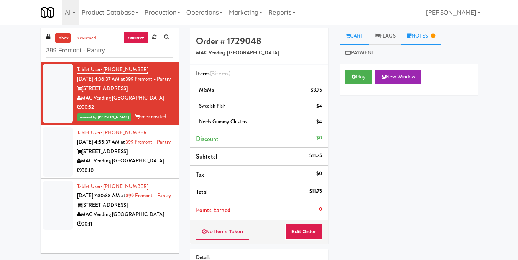
click at [422, 35] on link "Notes" at bounding box center [421, 36] width 40 height 17
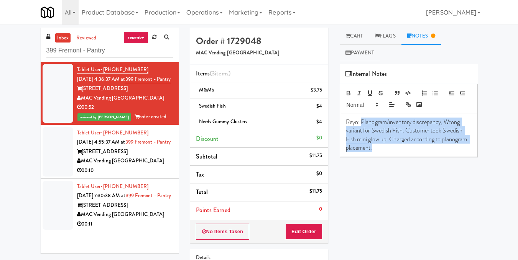
drag, startPoint x: 361, startPoint y: 122, endPoint x: 399, endPoint y: 147, distance: 45.3
click at [399, 147] on span "Reyn: Planogram/inventory discrepancy, Wrong variant for Swedish Fish. Customer…" at bounding box center [407, 135] width 123 height 35
copy span "Planogram/inventory discrepancy, Wrong variant for Swedish Fish. Customer took …"
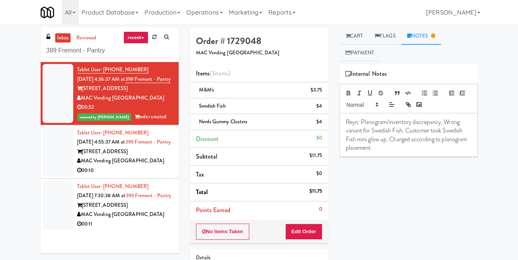
drag, startPoint x: 136, startPoint y: 85, endPoint x: 146, endPoint y: 84, distance: 9.3
click at [158, 92] on div "Tablet User · (415) 214-1290 Sep 19, 2025 4:36:37 AM at 399 Fremont - Pantry 39…" at bounding box center [125, 93] width 96 height 57
drag, startPoint x: 136, startPoint y: 81, endPoint x: 157, endPoint y: 85, distance: 21.1
click at [157, 85] on div "Tablet User · (415) 214-1290 Sep 19, 2025 4:36:37 AM at 399 Fremont - Pantry 39…" at bounding box center [125, 93] width 96 height 57
copy span "399 Fremont - Pantry"
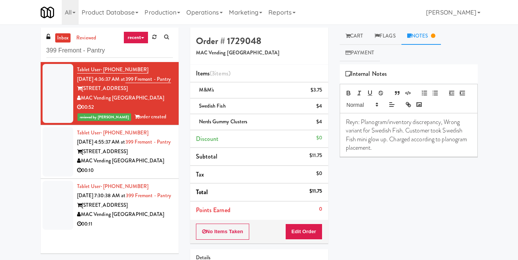
drag, startPoint x: 150, startPoint y: 179, endPoint x: 169, endPoint y: 166, distance: 23.4
click at [150, 166] on div "MAC Vending [GEOGRAPHIC_DATA]" at bounding box center [125, 161] width 96 height 10
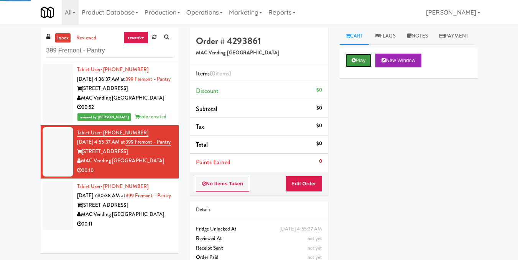
click at [355, 67] on button "Play" at bounding box center [358, 61] width 26 height 14
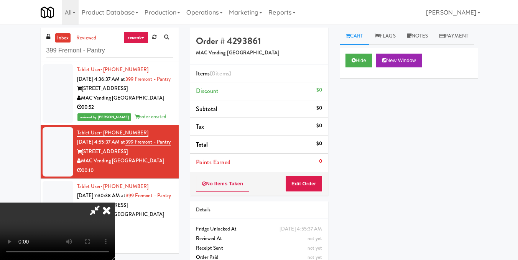
drag, startPoint x: 363, startPoint y: 220, endPoint x: 335, endPoint y: 192, distance: 40.4
click at [340, 192] on div "Hide New Window Primary Flag Clear Flag if unable to determine what was taken o…" at bounding box center [409, 192] width 138 height 288
click at [104, 203] on icon at bounding box center [95, 210] width 18 height 15
click at [355, 67] on button "Hide" at bounding box center [358, 61] width 27 height 14
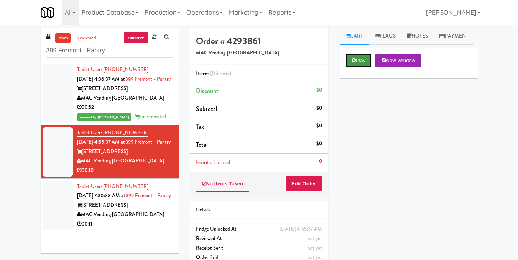
click at [360, 67] on button "Play" at bounding box center [358, 61] width 26 height 14
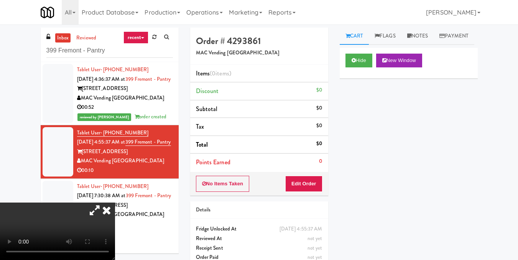
click at [115, 203] on video at bounding box center [57, 232] width 115 height 58
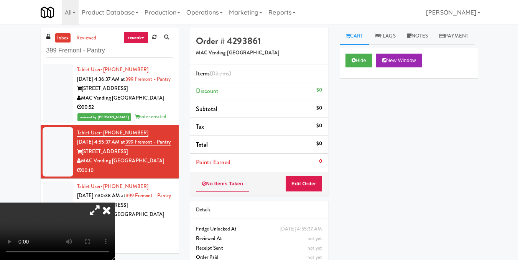
click at [115, 203] on video at bounding box center [57, 232] width 115 height 58
click at [85, 203] on video at bounding box center [57, 232] width 115 height 58
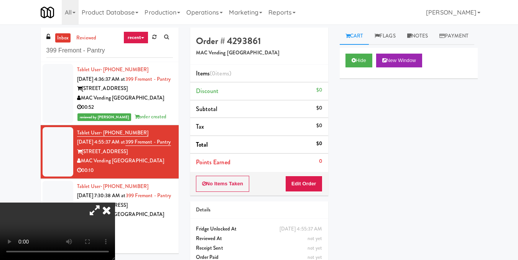
click at [85, 203] on video at bounding box center [57, 232] width 115 height 58
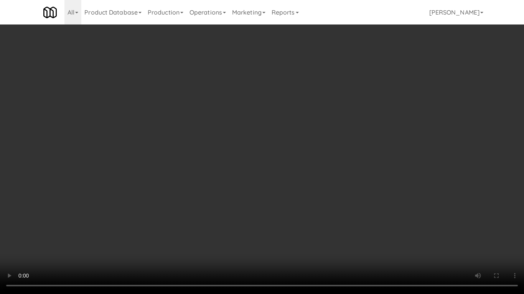
click at [215, 217] on video at bounding box center [262, 147] width 524 height 294
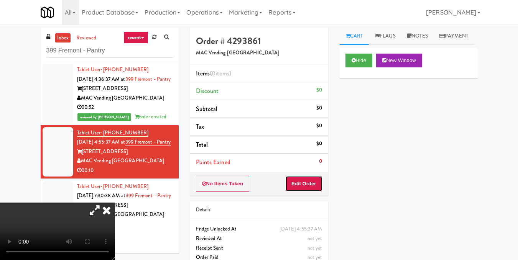
click at [296, 184] on button "Edit Order" at bounding box center [303, 184] width 37 height 16
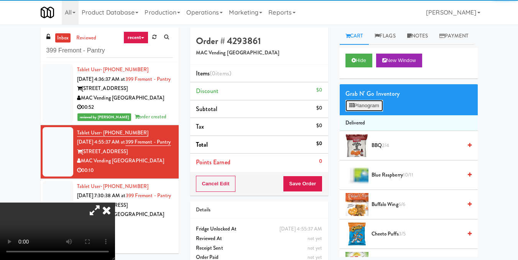
click at [366, 112] on button "Planogram" at bounding box center [364, 106] width 38 height 12
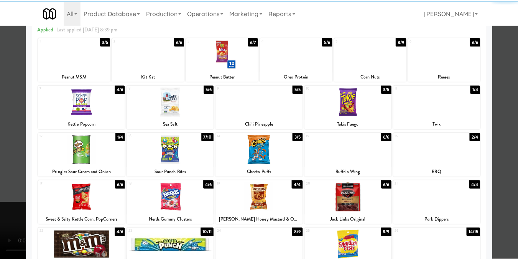
scroll to position [77, 0]
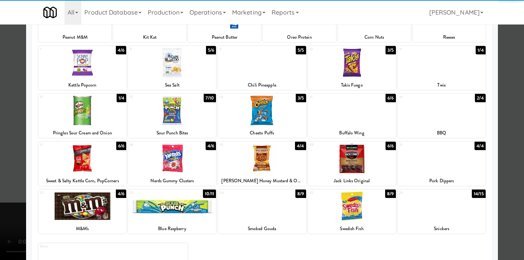
click at [345, 163] on div at bounding box center [352, 159] width 88 height 30
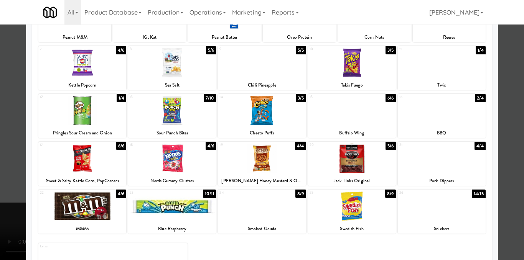
click at [503, 135] on div at bounding box center [262, 130] width 524 height 260
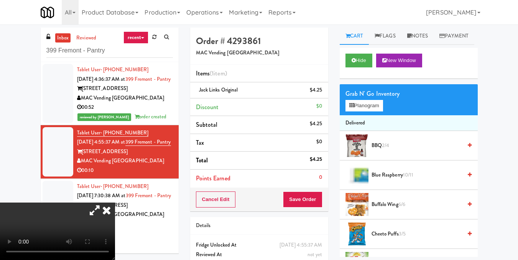
drag, startPoint x: 173, startPoint y: 79, endPoint x: 180, endPoint y: 81, distance: 6.7
click at [115, 203] on icon at bounding box center [106, 210] width 17 height 15
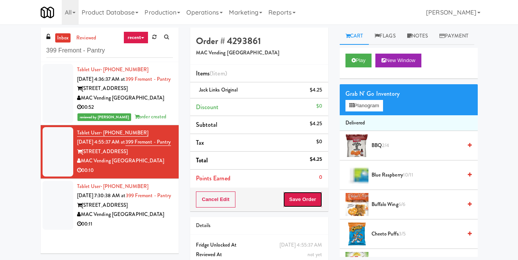
click at [310, 198] on button "Save Order" at bounding box center [302, 200] width 39 height 16
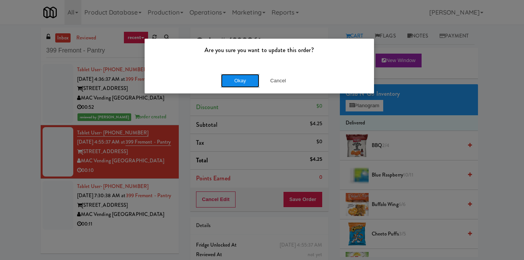
click at [240, 84] on button "Okay" at bounding box center [240, 81] width 38 height 14
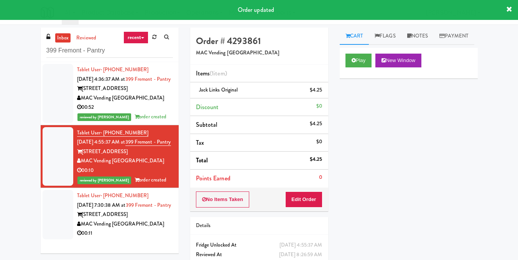
click at [141, 220] on div "399 Fremont Street" at bounding box center [125, 215] width 96 height 10
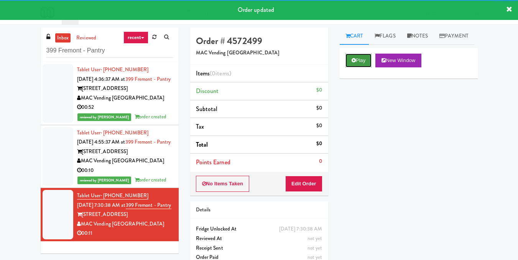
click at [353, 63] on icon at bounding box center [354, 60] width 4 height 5
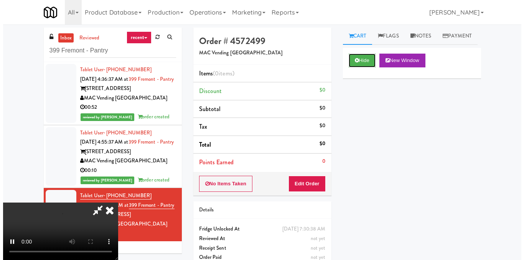
scroll to position [77, 0]
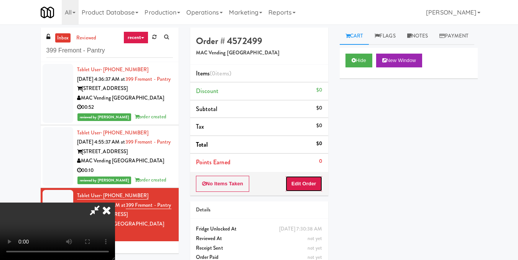
click at [316, 190] on button "Edit Order" at bounding box center [303, 184] width 37 height 16
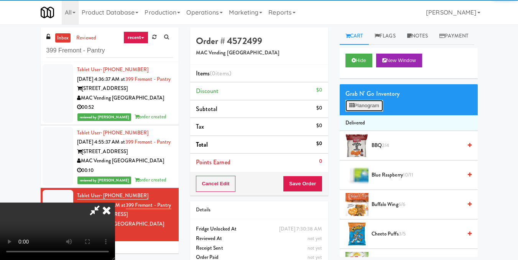
click at [353, 112] on button "Planogram" at bounding box center [364, 106] width 38 height 12
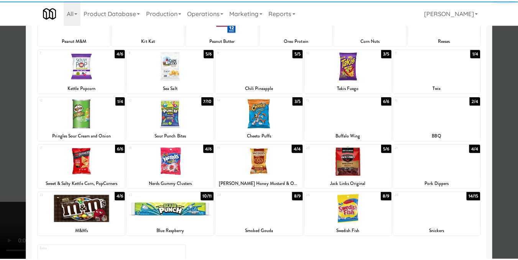
scroll to position [77, 0]
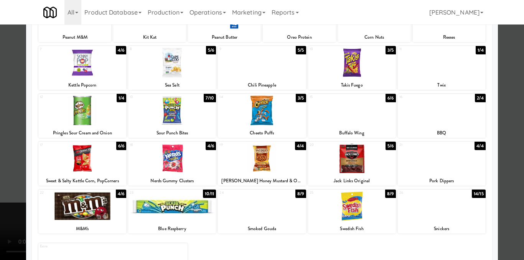
click at [176, 164] on div at bounding box center [172, 159] width 88 height 30
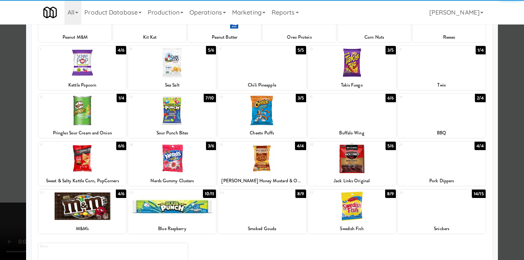
click at [368, 158] on div at bounding box center [352, 159] width 88 height 30
click at [500, 130] on div at bounding box center [262, 130] width 524 height 260
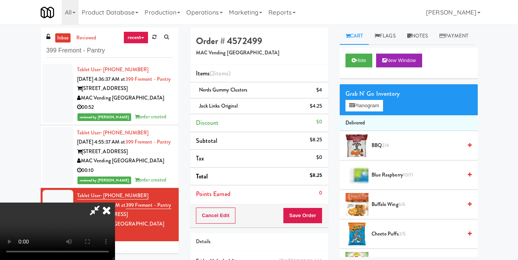
click at [115, 203] on icon at bounding box center [106, 210] width 17 height 15
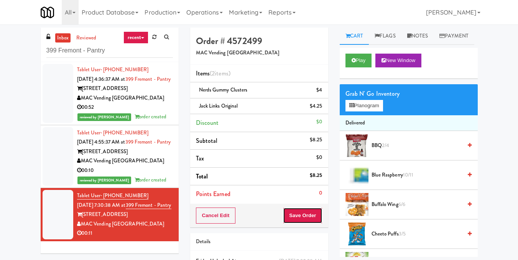
click at [306, 211] on button "Save Order" at bounding box center [302, 216] width 39 height 16
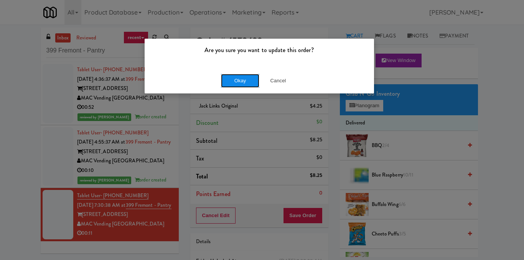
click at [240, 78] on button "Okay" at bounding box center [240, 81] width 38 height 14
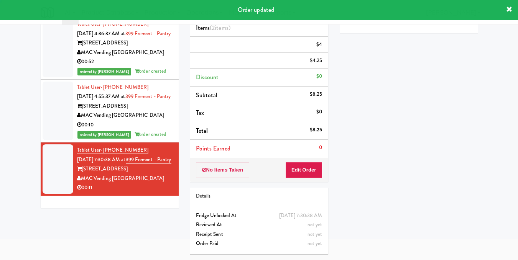
scroll to position [17, 0]
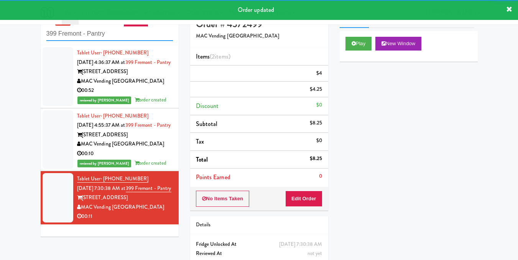
click at [127, 34] on input "399 Fremont - Pantry" at bounding box center [109, 34] width 127 height 14
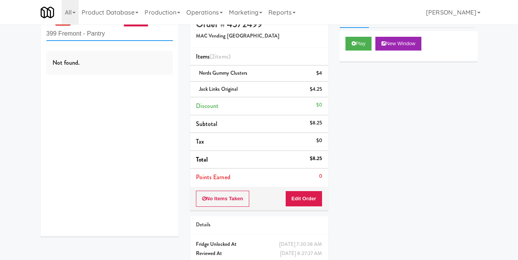
drag, startPoint x: 118, startPoint y: 29, endPoint x: 33, endPoint y: 44, distance: 86.5
click at [33, 44] on div "inbox reviewed recent all unclear take inventory issue suspicious failed recent…" at bounding box center [259, 150] width 518 height 278
paste input "Ring Power Main Breakroom Cabinet 1"
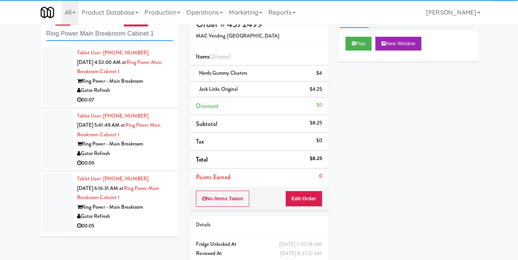
type input "Ring Power Main Breakroom Cabinet 1"
click at [158, 89] on div "Gator Refresh" at bounding box center [125, 91] width 96 height 10
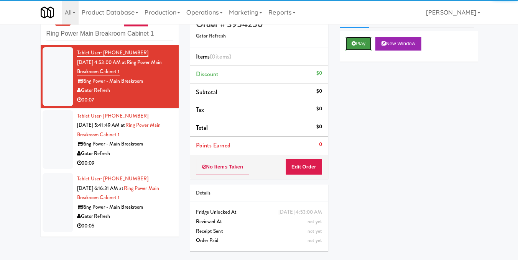
click at [359, 51] on button "Play" at bounding box center [358, 44] width 26 height 14
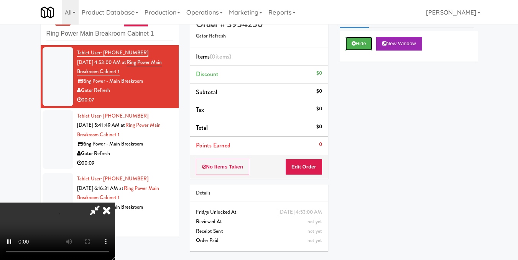
scroll to position [86, 0]
click at [348, 51] on button "Hide" at bounding box center [358, 44] width 27 height 14
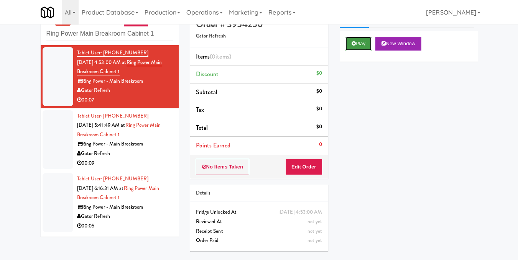
scroll to position [0, 0]
click at [348, 51] on button "Play" at bounding box center [358, 44] width 26 height 14
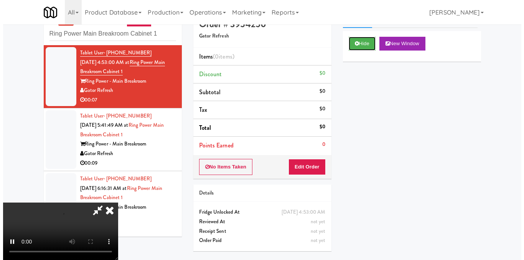
scroll to position [77, 0]
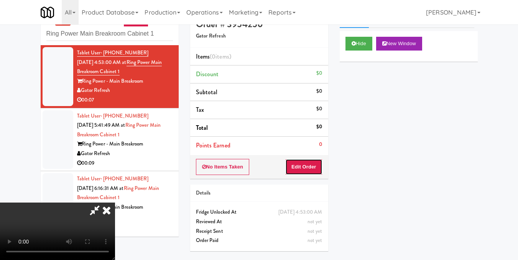
click at [316, 171] on button "Edit Order" at bounding box center [303, 167] width 37 height 16
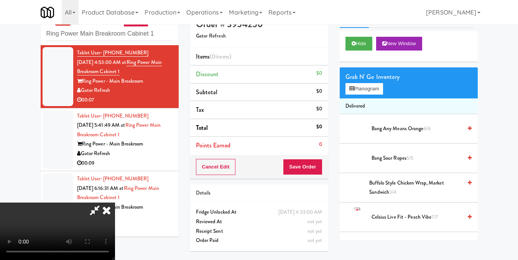
click at [371, 99] on div "Grab N' Go Inventory Planogram" at bounding box center [409, 82] width 138 height 31
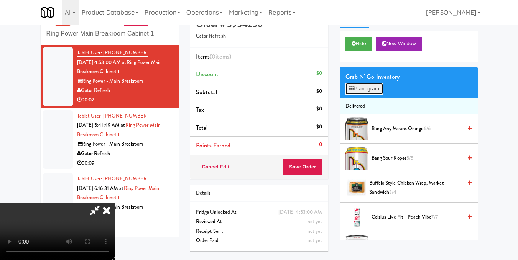
click at [371, 95] on button "Planogram" at bounding box center [364, 89] width 38 height 12
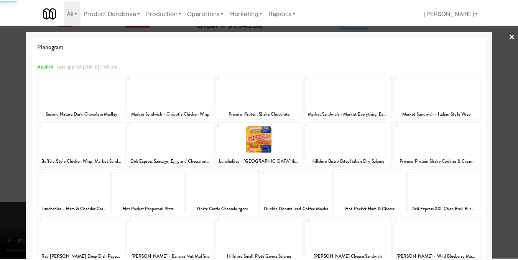
scroll to position [115, 0]
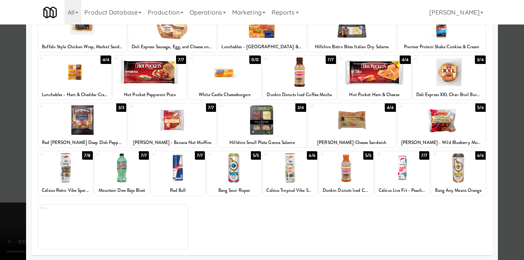
click at [67, 166] on div at bounding box center [65, 168] width 54 height 30
click at [510, 136] on div at bounding box center [262, 130] width 524 height 260
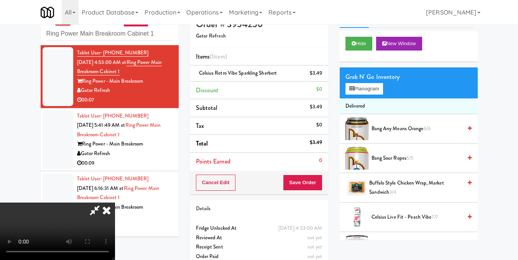
click at [115, 203] on icon at bounding box center [106, 210] width 17 height 15
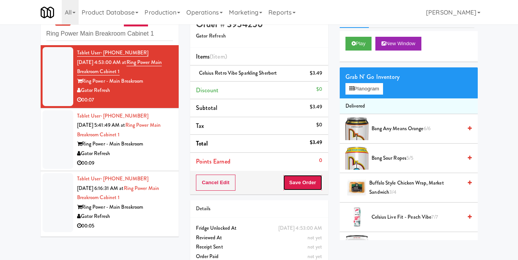
click at [305, 188] on button "Save Order" at bounding box center [302, 183] width 39 height 16
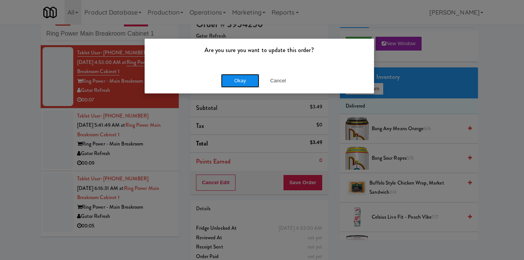
click at [242, 81] on button "Okay" at bounding box center [240, 81] width 38 height 14
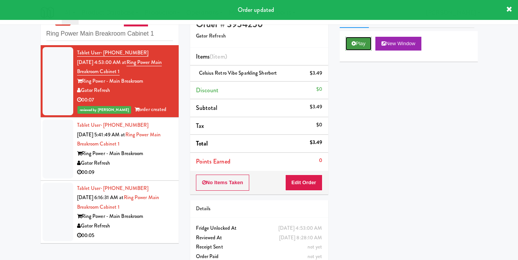
click at [357, 51] on button "Play" at bounding box center [358, 44] width 26 height 14
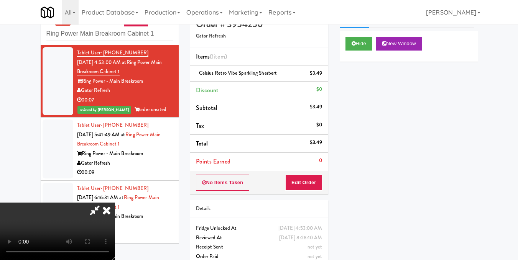
click at [115, 203] on icon at bounding box center [106, 210] width 17 height 15
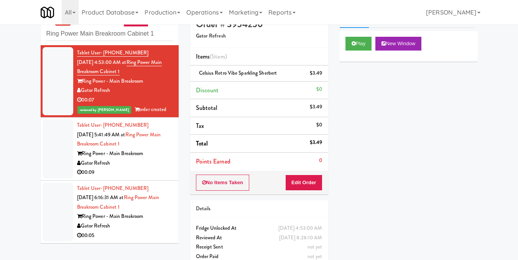
click at [148, 172] on div "00:09" at bounding box center [125, 173] width 96 height 10
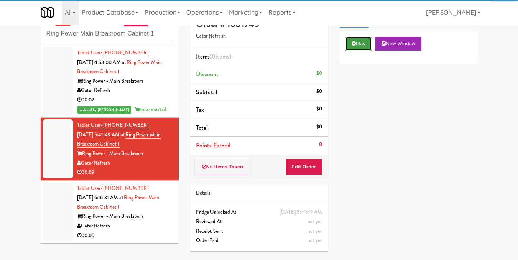
click at [358, 51] on button "Play" at bounding box center [358, 44] width 26 height 14
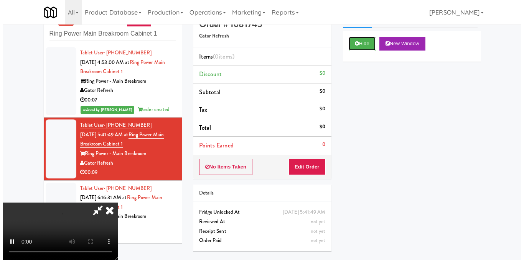
scroll to position [86, 0]
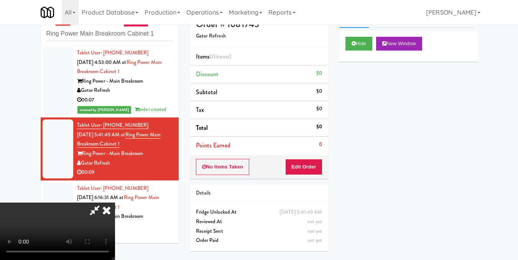
click at [115, 203] on video at bounding box center [57, 232] width 115 height 58
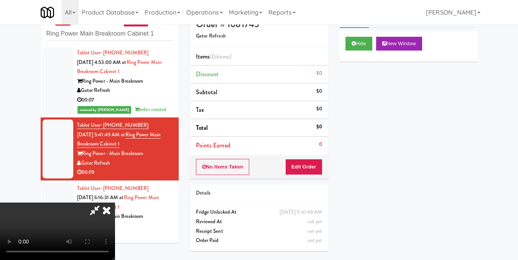
click at [115, 203] on video at bounding box center [57, 232] width 115 height 58
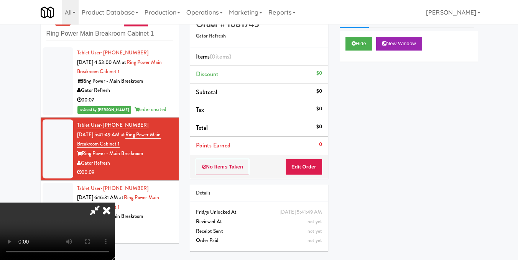
click at [115, 203] on video at bounding box center [57, 232] width 115 height 58
click at [317, 169] on button "Edit Order" at bounding box center [303, 167] width 37 height 16
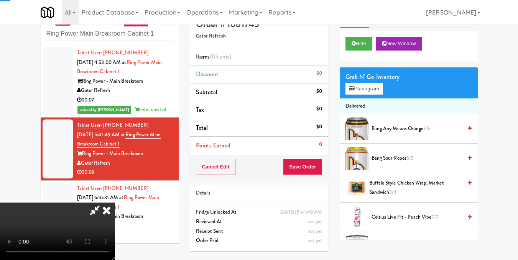
click at [371, 83] on div "Grab N' Go Inventory" at bounding box center [408, 77] width 127 height 12
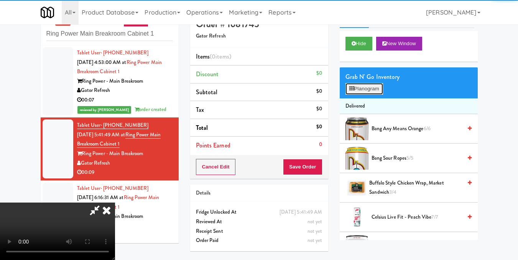
click at [369, 95] on button "Planogram" at bounding box center [364, 89] width 38 height 12
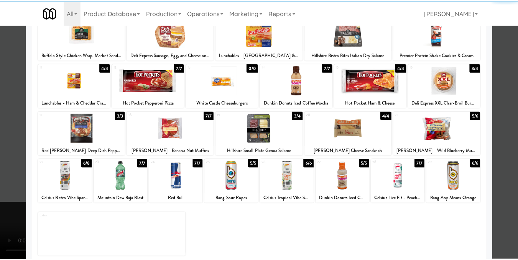
scroll to position [115, 0]
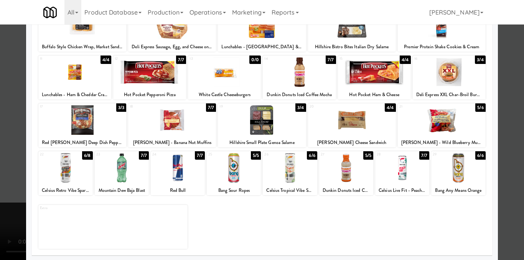
click at [352, 110] on div at bounding box center [352, 120] width 88 height 30
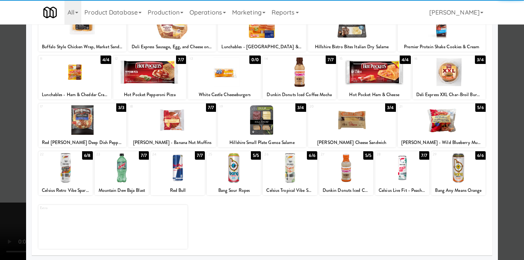
click at [499, 110] on div at bounding box center [262, 130] width 524 height 260
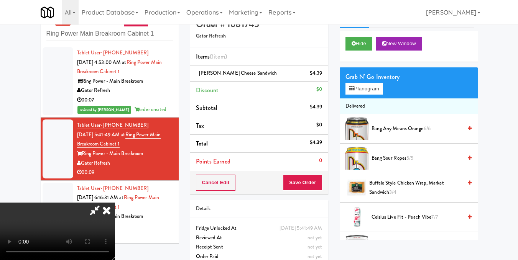
click at [115, 204] on video at bounding box center [57, 232] width 115 height 58
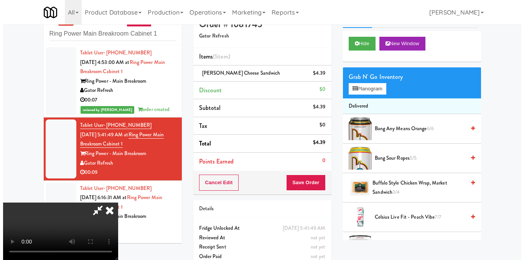
scroll to position [10, 0]
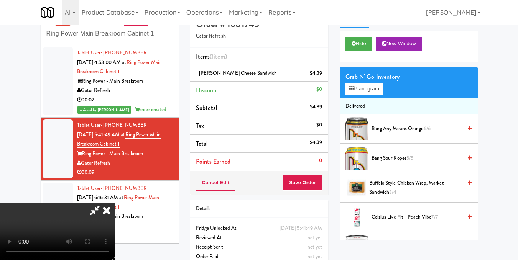
click at [115, 203] on video at bounding box center [57, 232] width 115 height 58
click at [378, 95] on button "Planogram" at bounding box center [364, 89] width 38 height 12
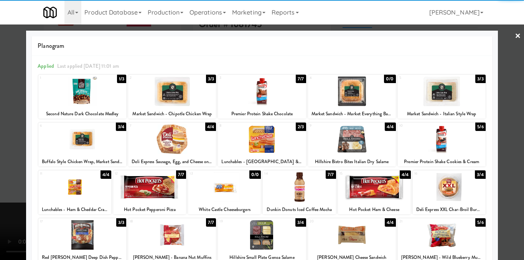
click at [185, 139] on div at bounding box center [172, 140] width 88 height 30
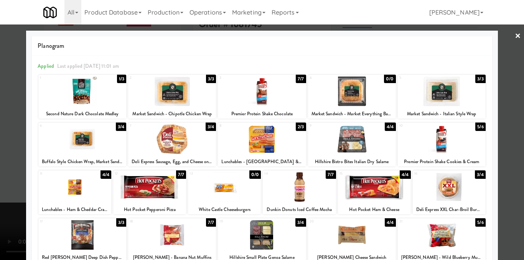
click at [509, 133] on div at bounding box center [262, 130] width 524 height 260
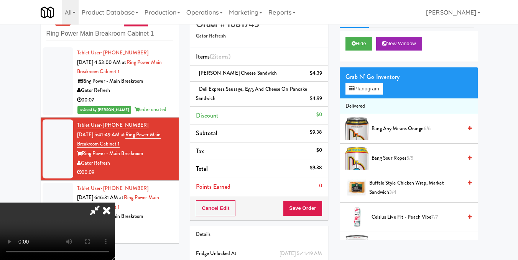
click at [115, 203] on video at bounding box center [57, 232] width 115 height 58
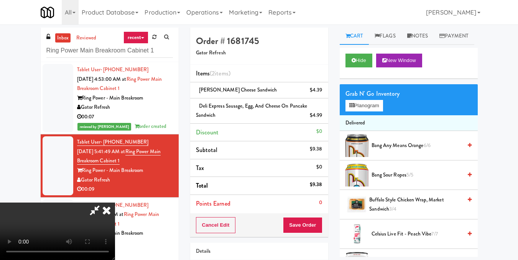
click at [115, 203] on icon at bounding box center [106, 210] width 17 height 15
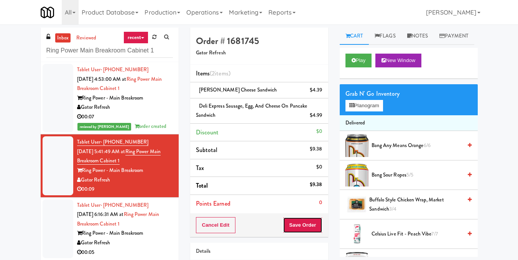
click at [310, 227] on button "Save Order" at bounding box center [302, 225] width 39 height 16
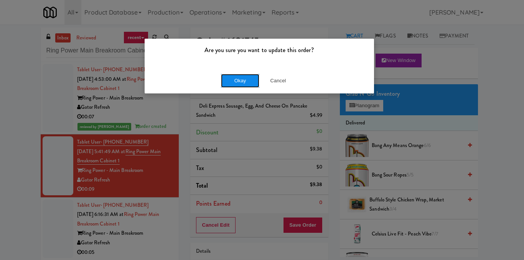
click at [232, 82] on button "Okay" at bounding box center [240, 81] width 38 height 14
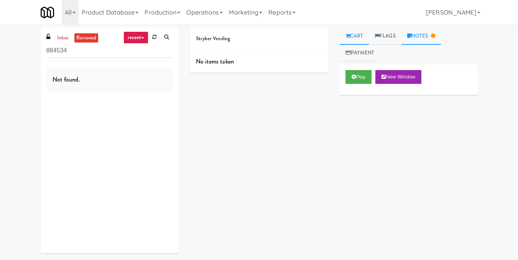
click at [426, 37] on link "Notes" at bounding box center [421, 36] width 40 height 17
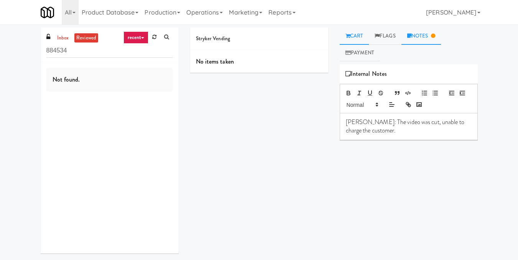
click at [349, 33] on link "Cart" at bounding box center [355, 36] width 30 height 17
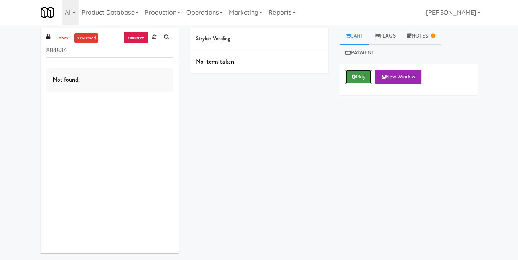
click at [363, 78] on button "Play" at bounding box center [358, 77] width 26 height 14
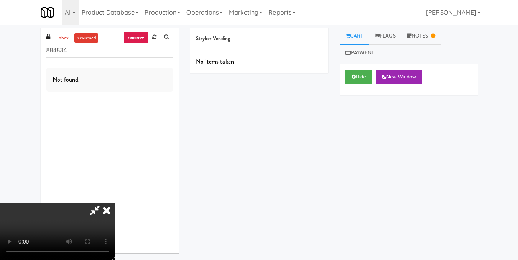
click at [115, 203] on icon at bounding box center [106, 210] width 17 height 15
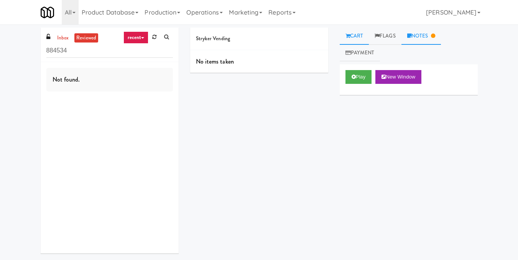
click at [430, 36] on link "Notes" at bounding box center [421, 36] width 40 height 17
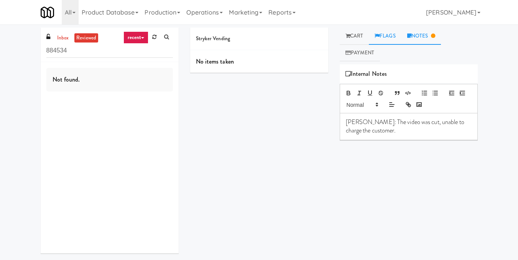
click at [394, 34] on link "Flags" at bounding box center [385, 36] width 33 height 17
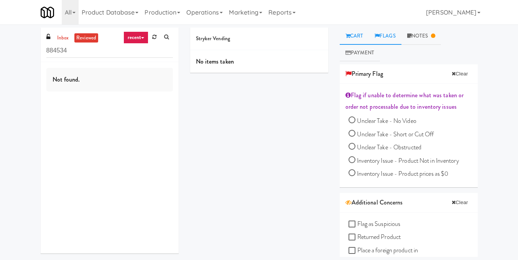
click at [353, 36] on link "Cart" at bounding box center [355, 36] width 30 height 17
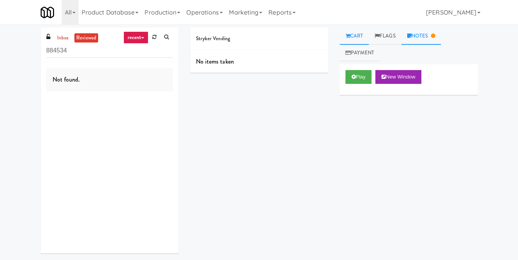
click at [416, 35] on link "Notes" at bounding box center [421, 36] width 40 height 17
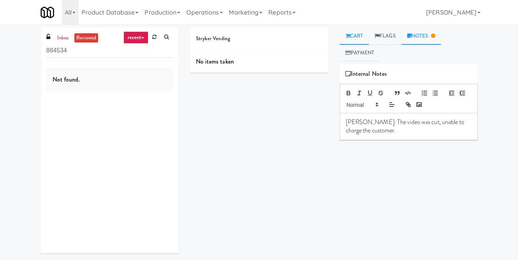
click at [360, 36] on link "Cart" at bounding box center [355, 36] width 30 height 17
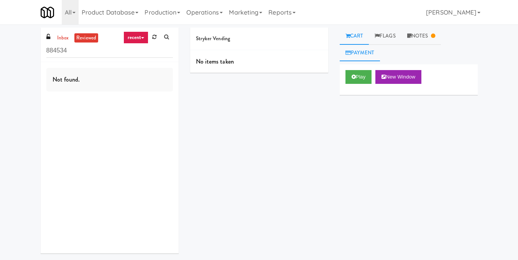
click at [375, 54] on link "Payment" at bounding box center [360, 52] width 41 height 17
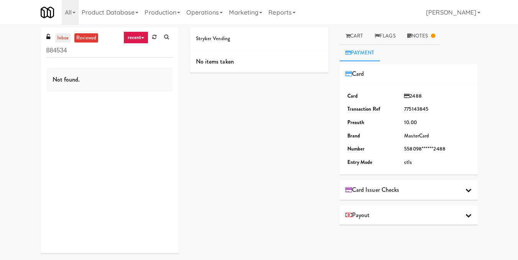
click at [68, 39] on link "inbox" at bounding box center [63, 38] width 16 height 10
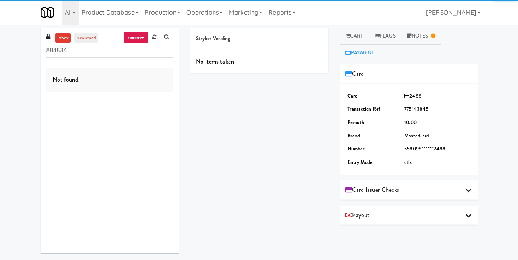
click at [89, 38] on link "reviewed" at bounding box center [86, 38] width 24 height 10
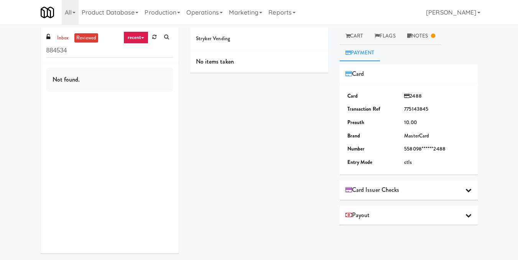
click at [132, 36] on link "recent" at bounding box center [135, 37] width 25 height 12
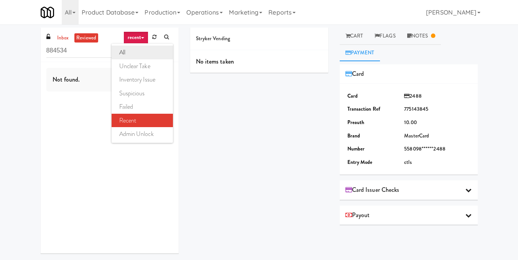
click at [134, 49] on link "all" at bounding box center [142, 53] width 61 height 14
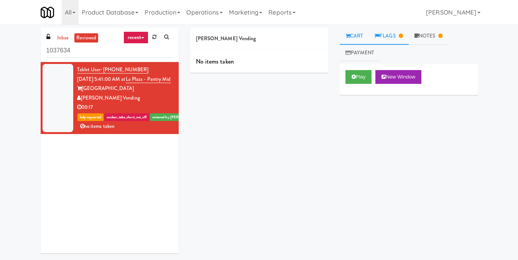
click at [385, 32] on link "Flags" at bounding box center [389, 36] width 40 height 17
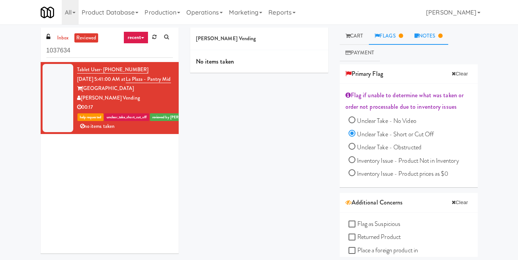
click at [439, 31] on link "Notes" at bounding box center [429, 36] width 40 height 17
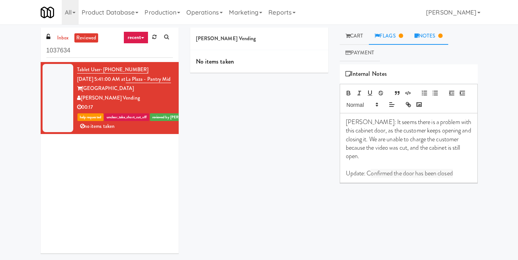
click at [392, 36] on link "Flags" at bounding box center [389, 36] width 40 height 17
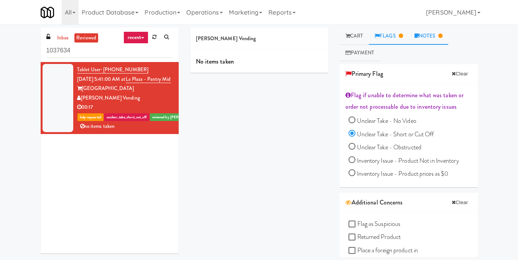
click at [437, 33] on link "Notes" at bounding box center [429, 36] width 40 height 17
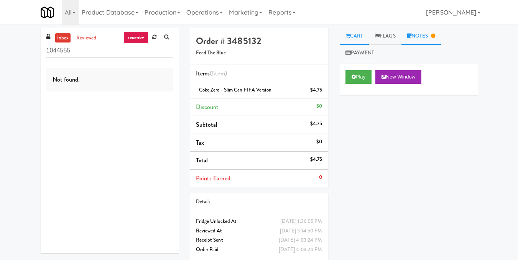
click at [433, 42] on link "Notes" at bounding box center [421, 36] width 40 height 17
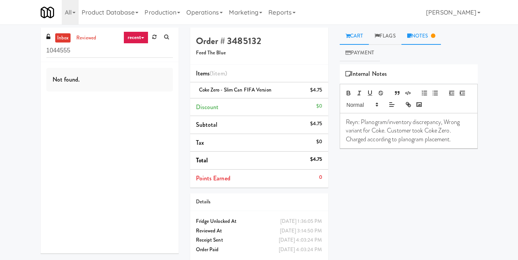
click at [353, 40] on link "Cart" at bounding box center [355, 36] width 30 height 17
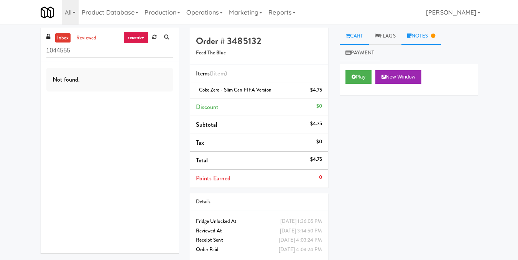
click at [435, 39] on link "Notes" at bounding box center [421, 36] width 40 height 17
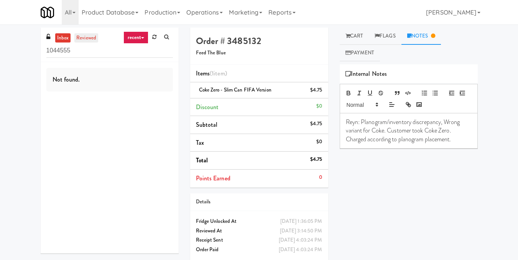
click at [85, 37] on link "reviewed" at bounding box center [86, 38] width 24 height 10
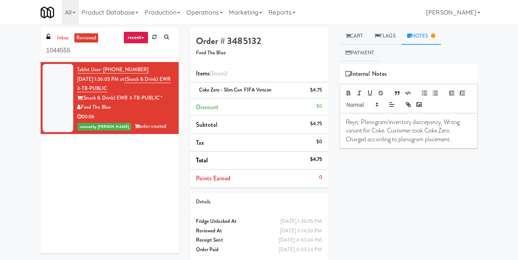
drag, startPoint x: 164, startPoint y: 99, endPoint x: 90, endPoint y: 99, distance: 74.8
click at [88, 99] on div "(Snack & Drink) EWR 3-TB-PUBLIC *" at bounding box center [125, 99] width 96 height 10
drag, startPoint x: 139, startPoint y: 83, endPoint x: 142, endPoint y: 87, distance: 5.2
click at [142, 87] on div "Tablet User · (607) 765-3854 Sep 18, 2025 1:36:05 PM at (Snack & Drink) EWR 3-T…" at bounding box center [125, 98] width 96 height 66
copy span "(Snack & Drink) EWR 3-TB-PUBLIC"
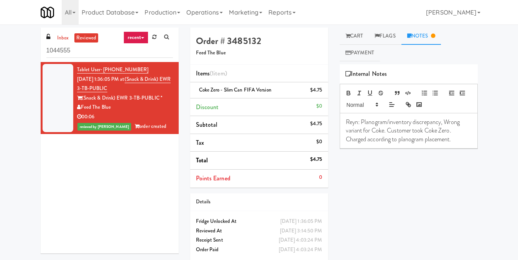
drag, startPoint x: 103, startPoint y: 42, endPoint x: 18, endPoint y: 54, distance: 85.3
click at [18, 54] on div "inbox reviewed recent all unclear take inventory issue suspicious failed recent…" at bounding box center [259, 147] width 518 height 238
drag, startPoint x: 91, startPoint y: 51, endPoint x: 24, endPoint y: 51, distance: 67.5
click at [24, 51] on div "inbox reviewed recent all unclear take inventory issue suspicious failed recent…" at bounding box center [259, 147] width 518 height 238
paste input "(Snack & Drink) EWR 3-TB-PUBLIC"
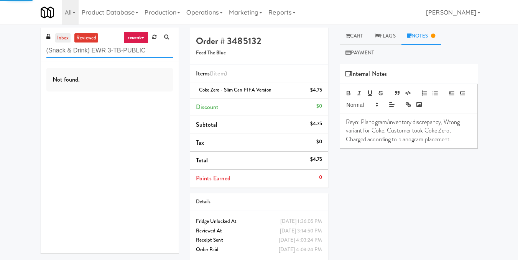
type input "(Snack & Drink) EWR 3-TB-PUBLIC"
click at [62, 36] on link "inbox" at bounding box center [63, 38] width 16 height 10
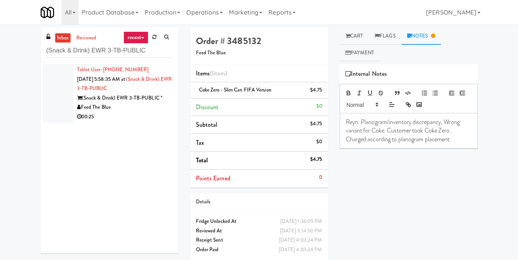
click at [144, 114] on div "00:25" at bounding box center [125, 117] width 96 height 10
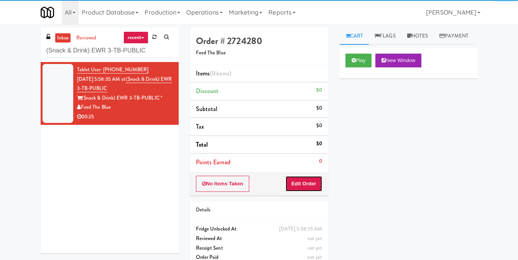
click at [308, 183] on button "Edit Order" at bounding box center [303, 184] width 37 height 16
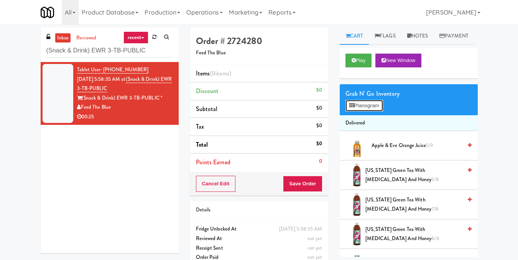
click at [370, 112] on button "Planogram" at bounding box center [364, 106] width 38 height 12
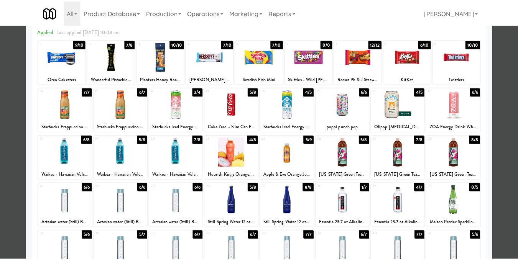
scroll to position [115, 0]
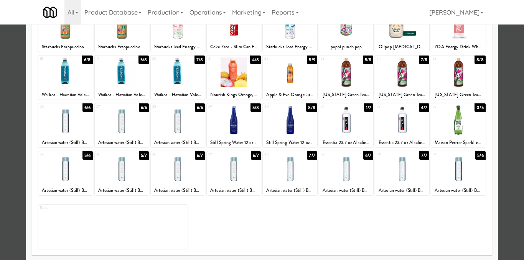
click at [497, 170] on div at bounding box center [262, 130] width 524 height 260
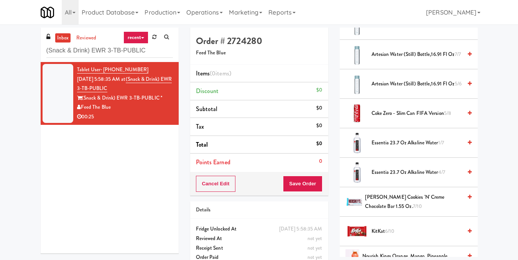
scroll to position [460, 0]
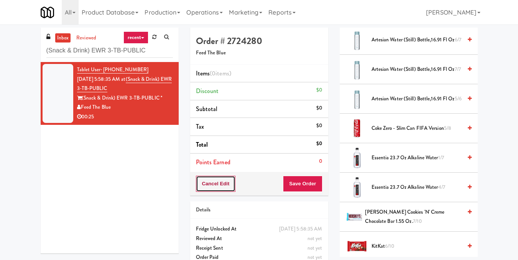
click at [217, 186] on button "Cancel Edit" at bounding box center [216, 184] width 40 height 16
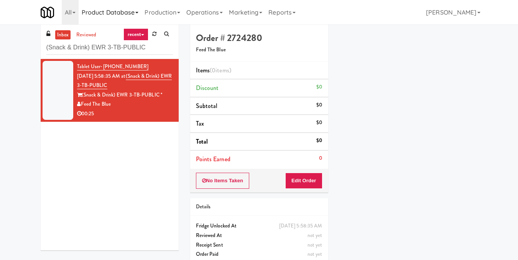
scroll to position [0, 0]
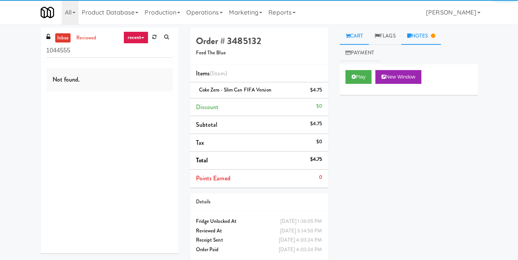
click at [418, 38] on link "Notes" at bounding box center [421, 36] width 40 height 17
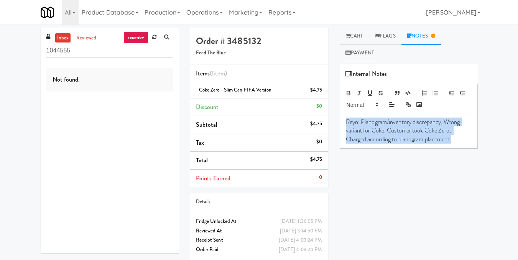
drag, startPoint x: 344, startPoint y: 124, endPoint x: 500, endPoint y: 155, distance: 158.6
click at [500, 155] on div "inbox reviewed recent all unclear take inventory issue suspicious failed recent…" at bounding box center [259, 147] width 518 height 238
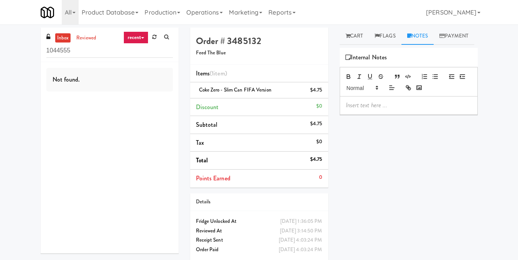
click at [387, 161] on div "Play New Window Primary Flag Clear Flag if unable to determine what was taken o…" at bounding box center [409, 192] width 138 height 288
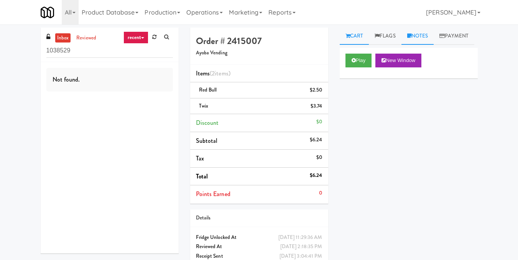
click at [417, 41] on link "Notes" at bounding box center [417, 36] width 33 height 17
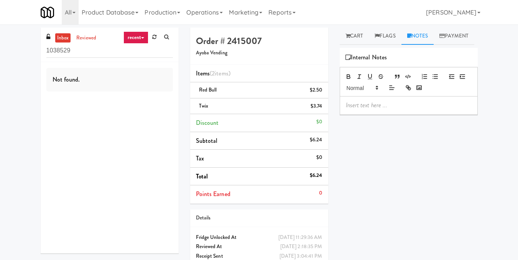
click at [413, 171] on div "Play New Window Primary Flag Clear Flag if unable to determine what was taken o…" at bounding box center [409, 192] width 138 height 288
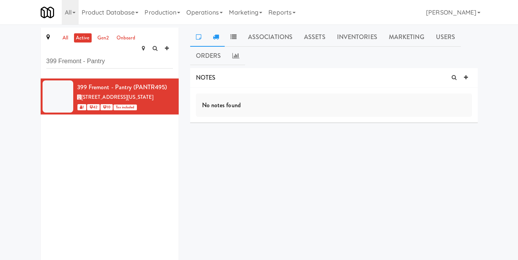
type input "399 Fremont - Pantry"
click at [221, 34] on link at bounding box center [216, 37] width 18 height 19
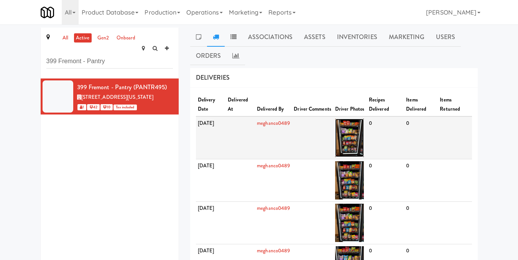
click at [364, 131] on img at bounding box center [349, 138] width 29 height 38
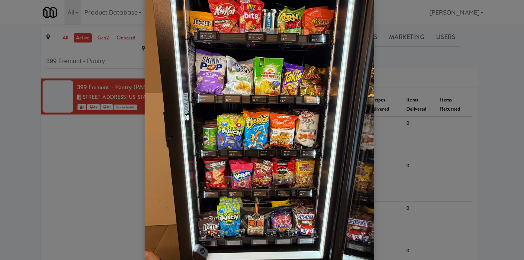
scroll to position [69, 0]
